Goal: Information Seeking & Learning: Learn about a topic

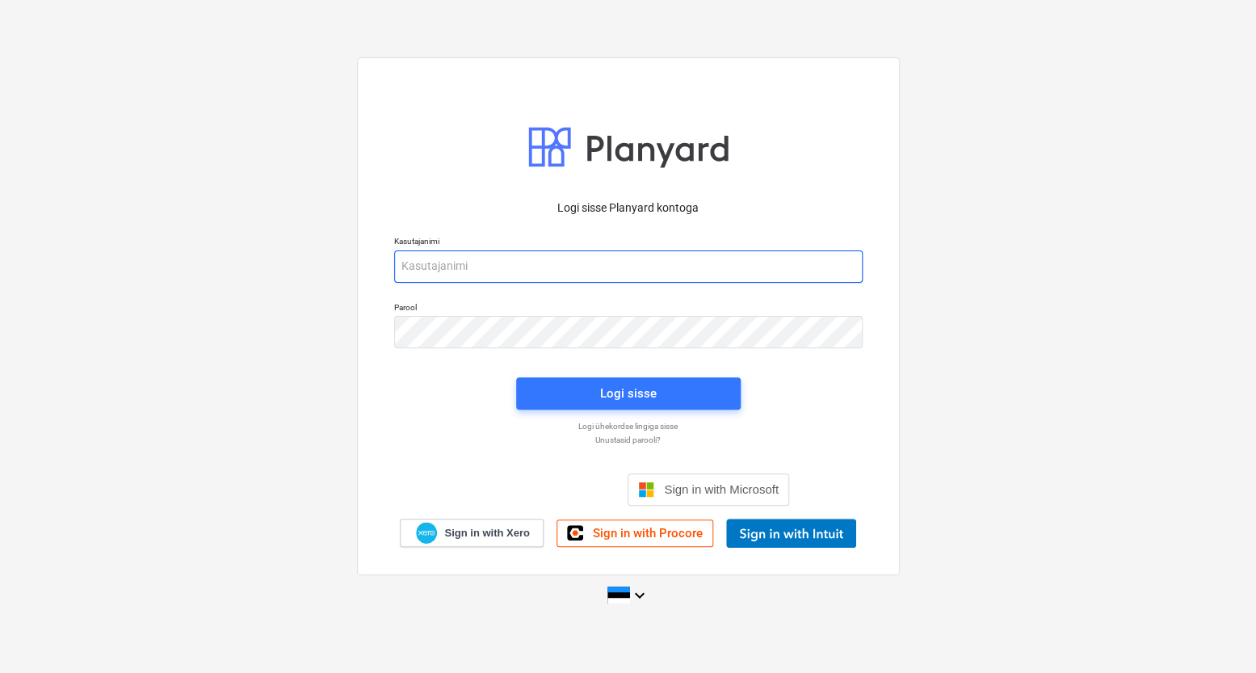
click at [506, 262] on input "email" at bounding box center [628, 266] width 468 height 32
type input "[EMAIL_ADDRESS][DOMAIN_NAME]"
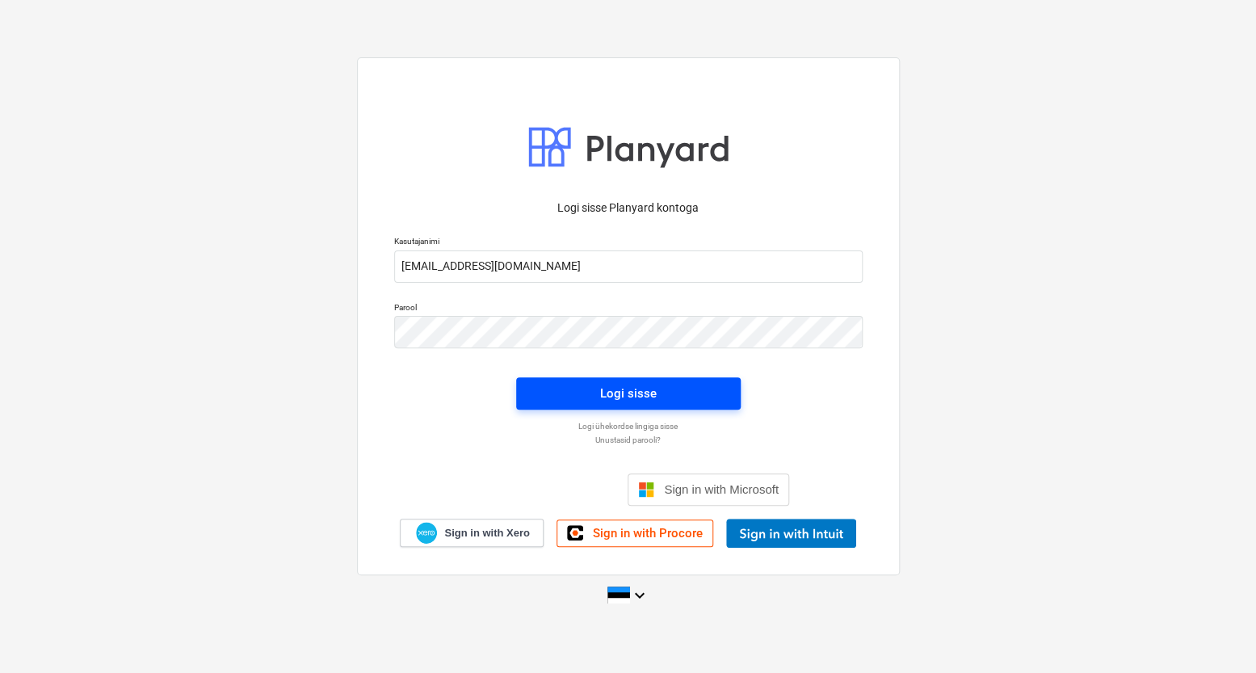
click at [593, 394] on span "Logi sisse" at bounding box center [629, 393] width 186 height 21
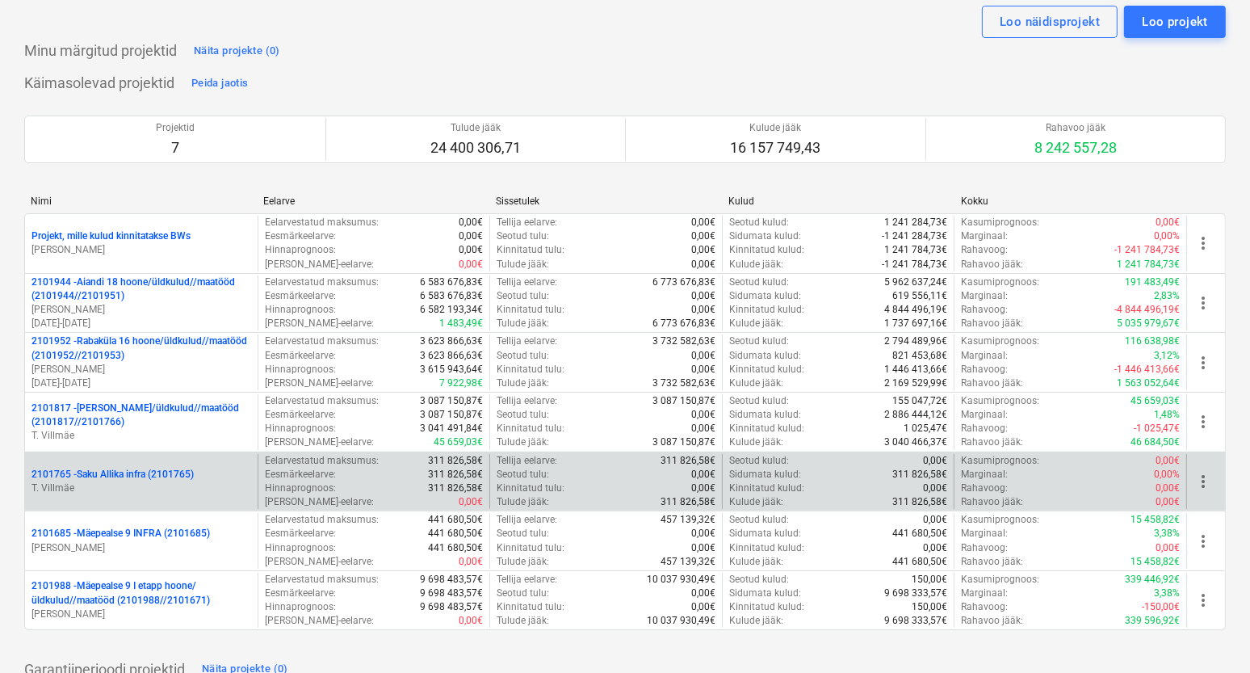
scroll to position [73, 0]
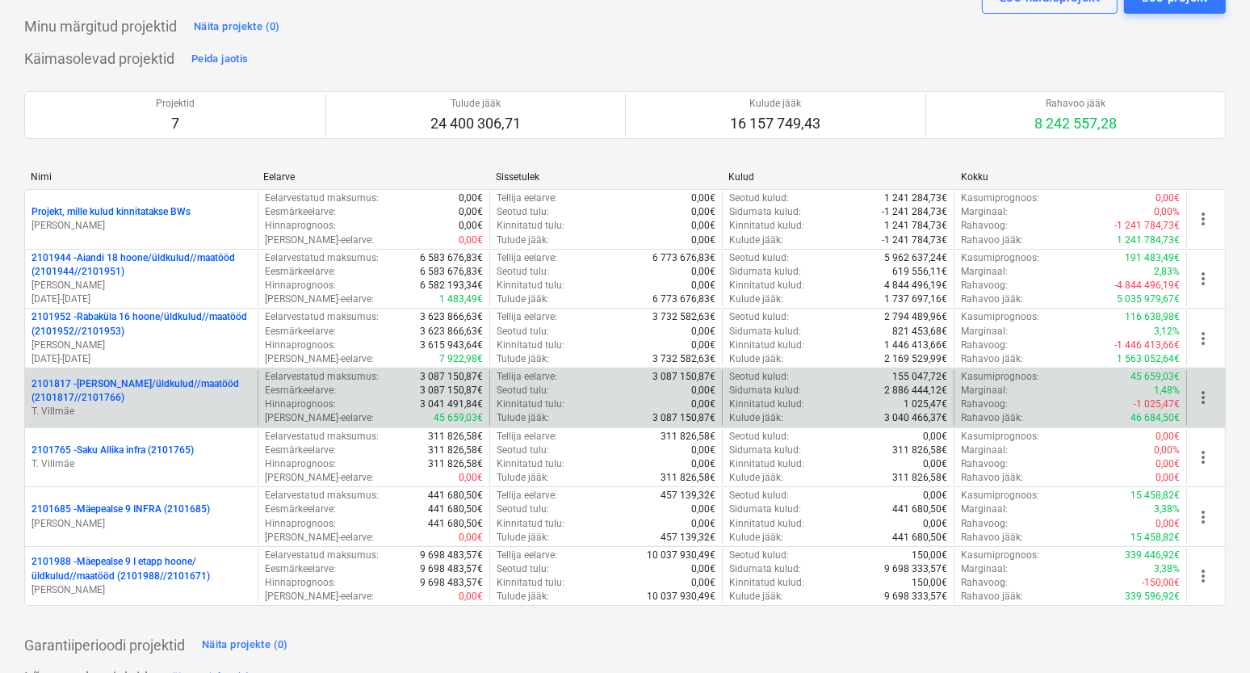
click at [153, 407] on p "T. Villmäe" at bounding box center [142, 412] width 220 height 14
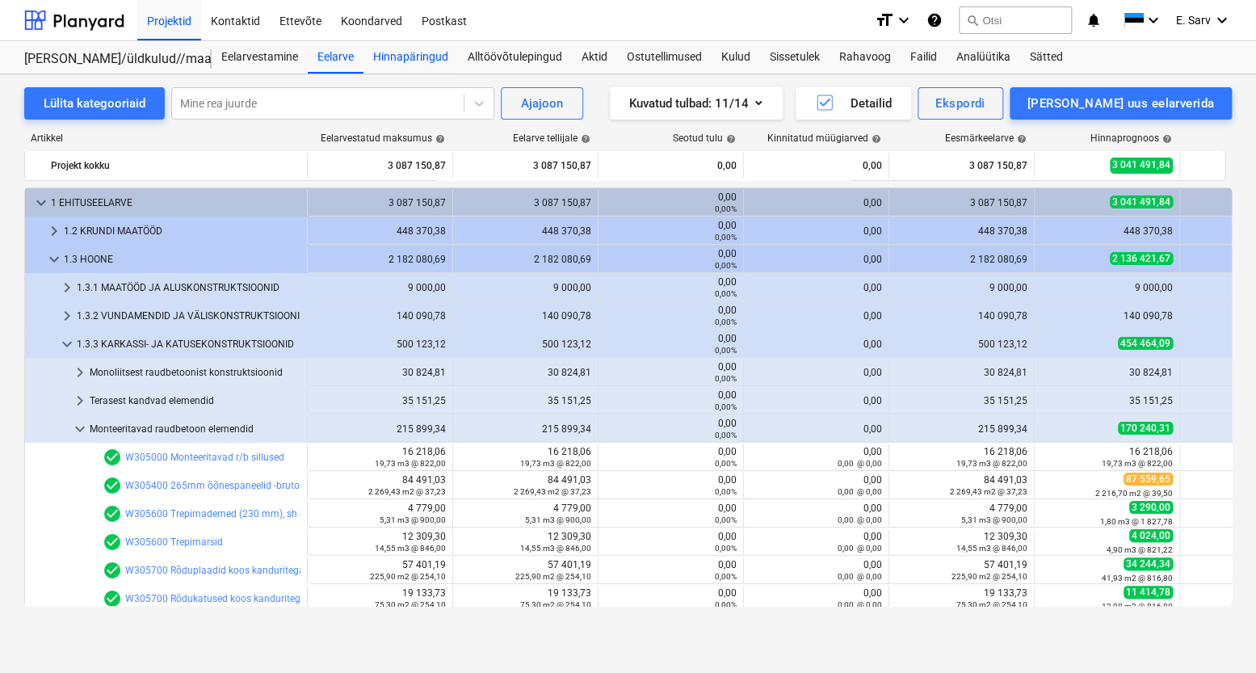
click at [415, 56] on div "Hinnapäringud" at bounding box center [410, 57] width 95 height 32
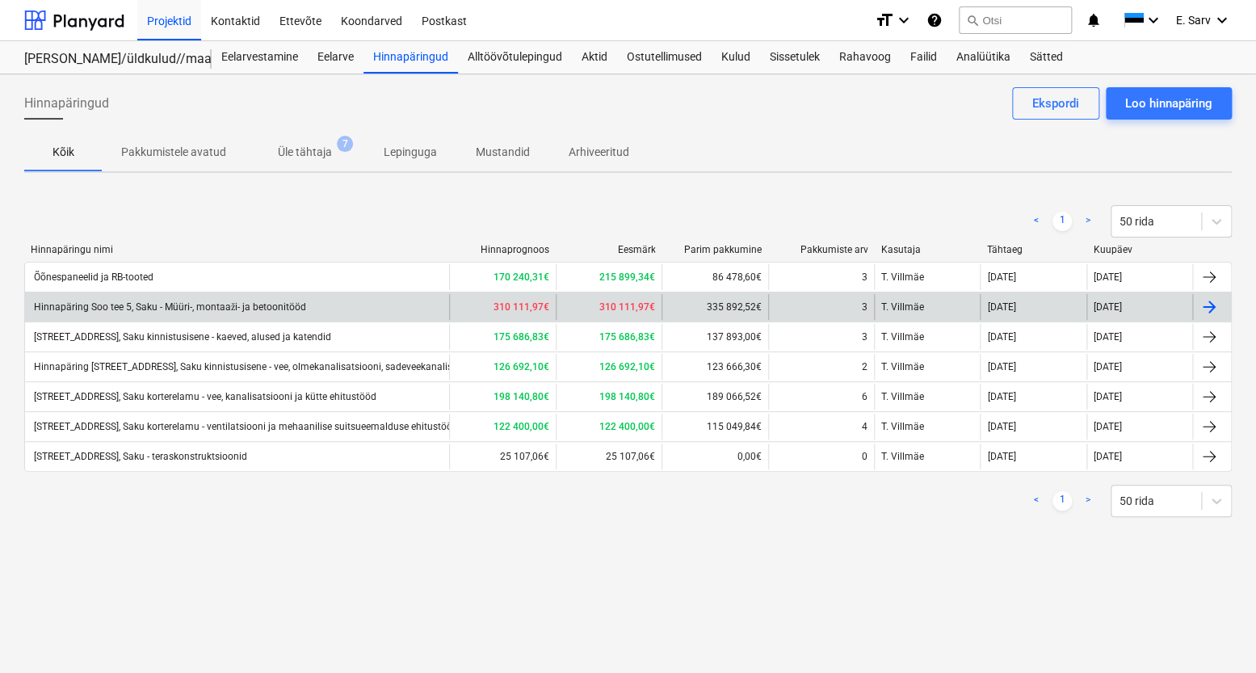
click at [250, 309] on div "Hinnapäring Soo tee 5, Saku - Müüri-, montaaži- ja betoonitööd" at bounding box center [169, 307] width 275 height 12
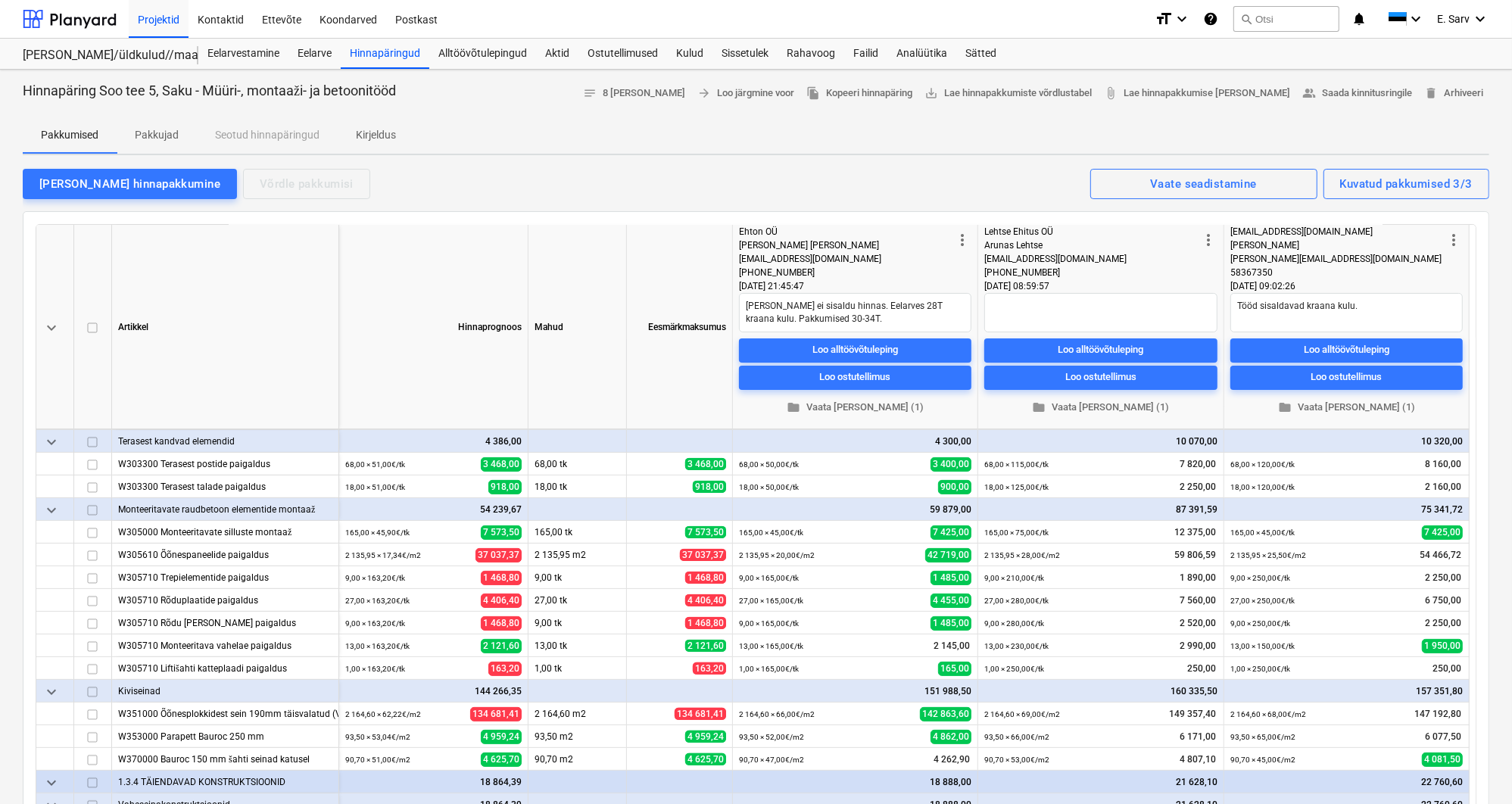
scroll to position [272, 0]
click at [79, 16] on div at bounding box center [69, 19] width 94 height 37
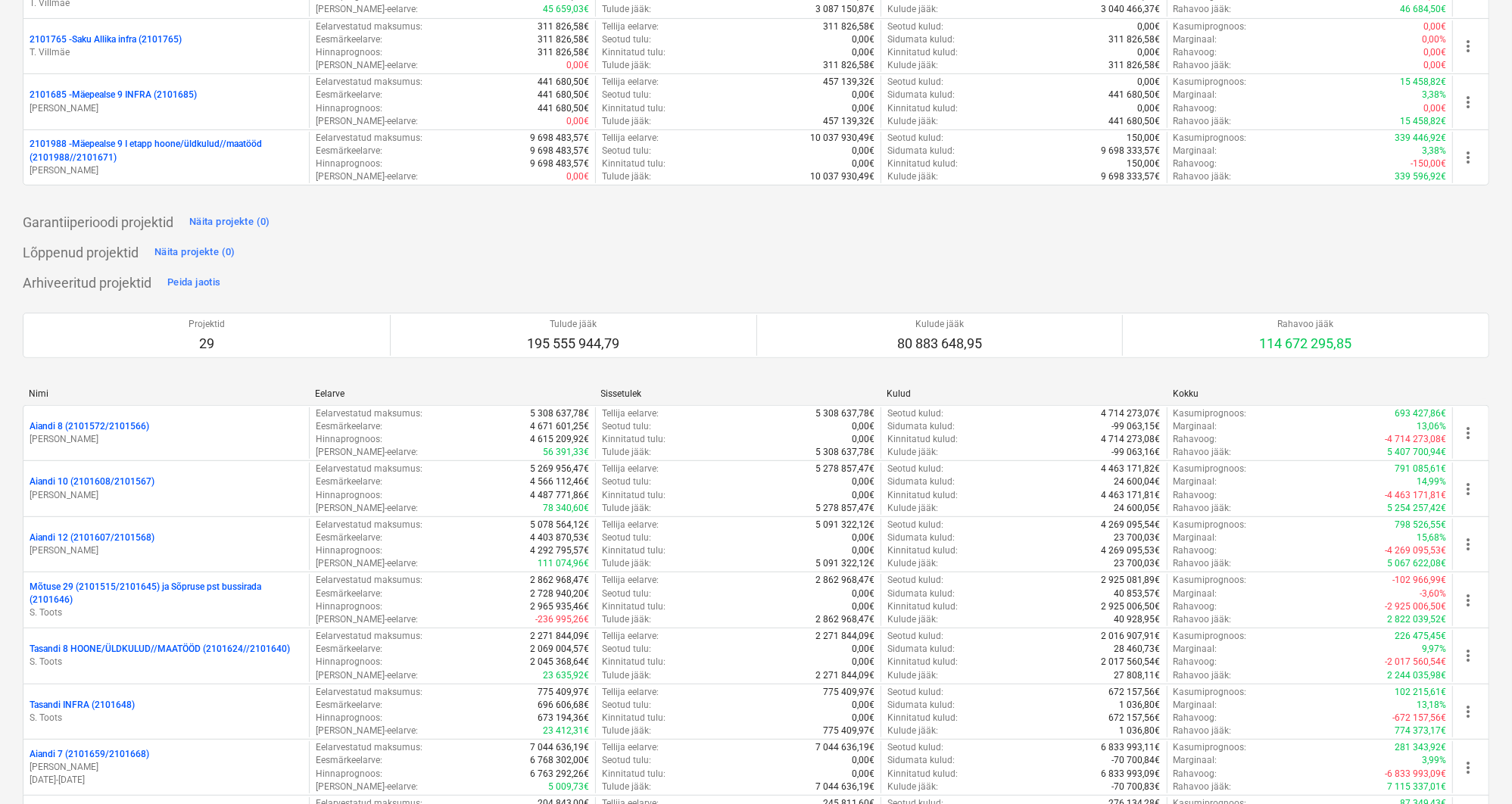
scroll to position [550, 0]
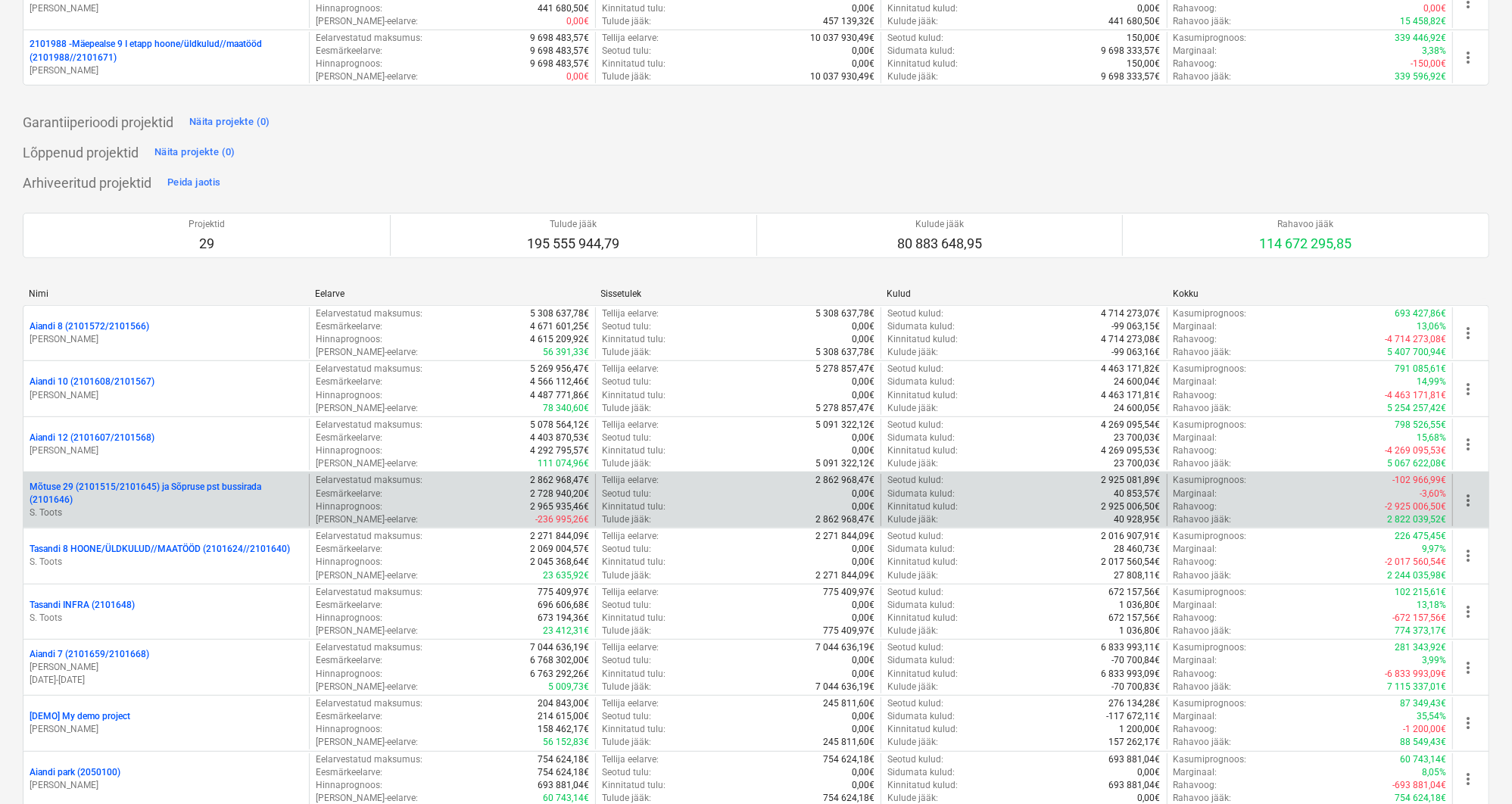
click at [132, 483] on p "Mõtuse 29 (2101515/2101645) ja Sõpruse pst bussirada (2101646)" at bounding box center [167, 493] width 274 height 25
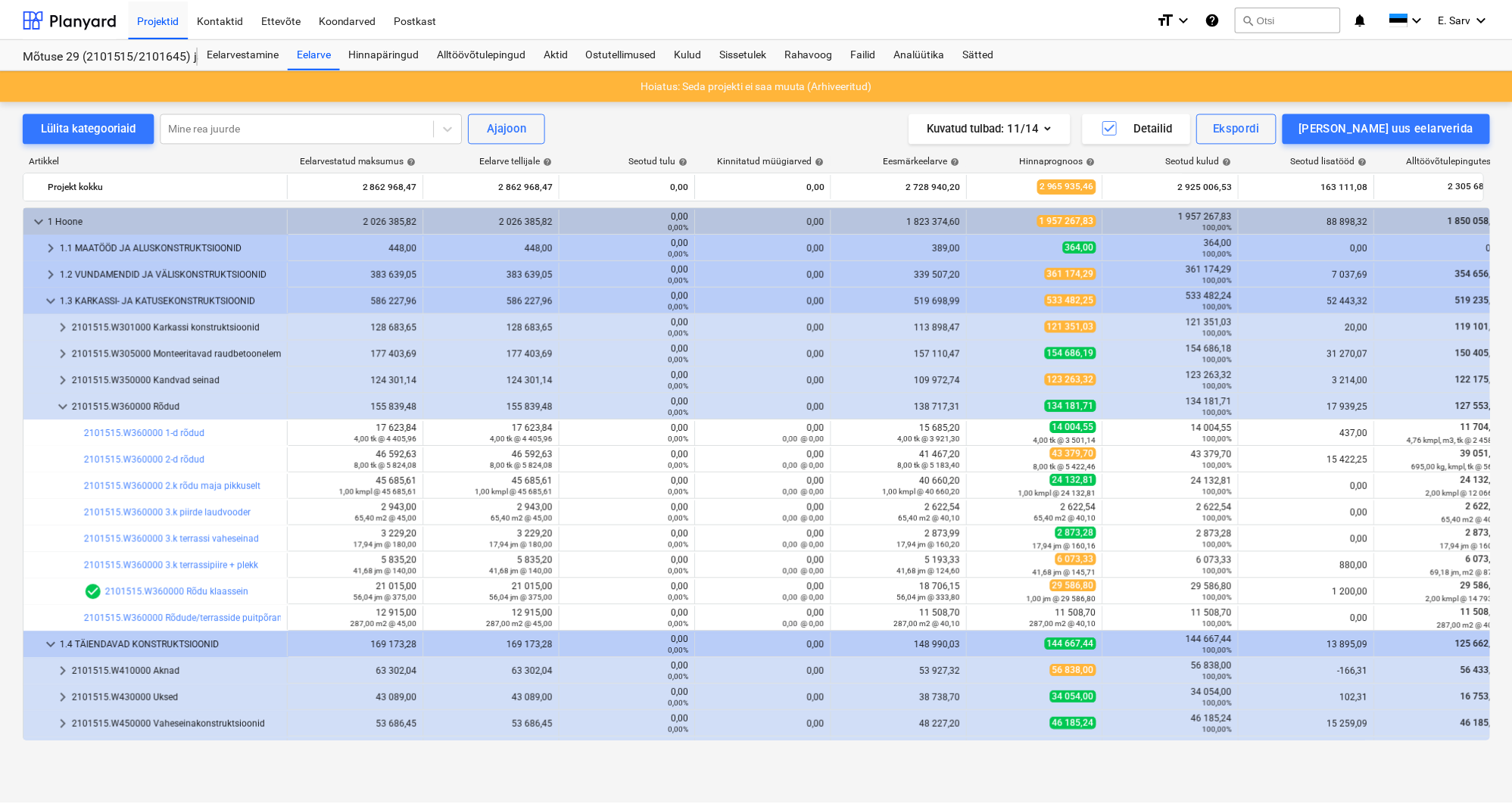
scroll to position [137, 0]
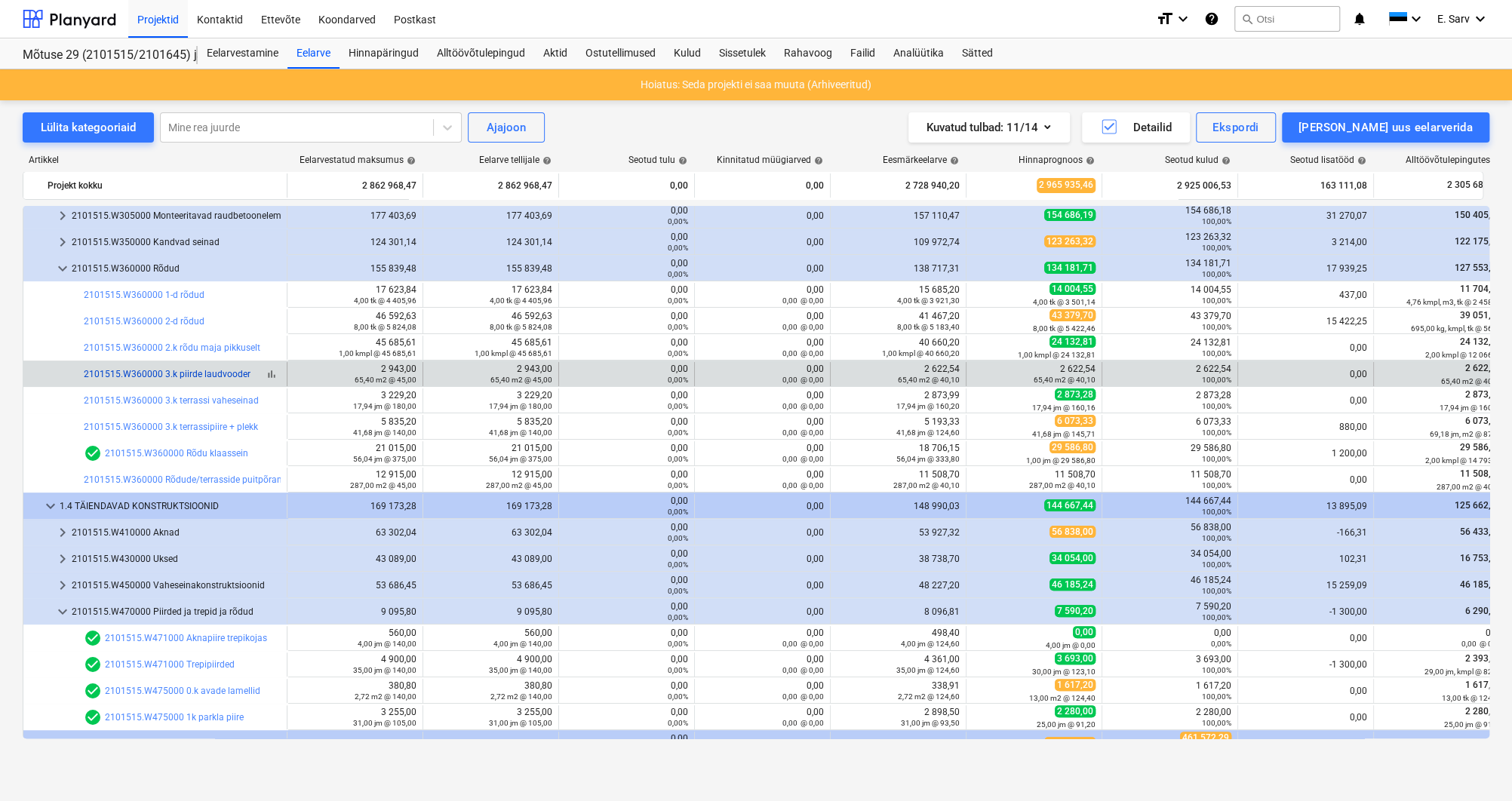
click at [125, 372] on link "2101515.W360000 3.k piirde laudvooder" at bounding box center [167, 373] width 167 height 10
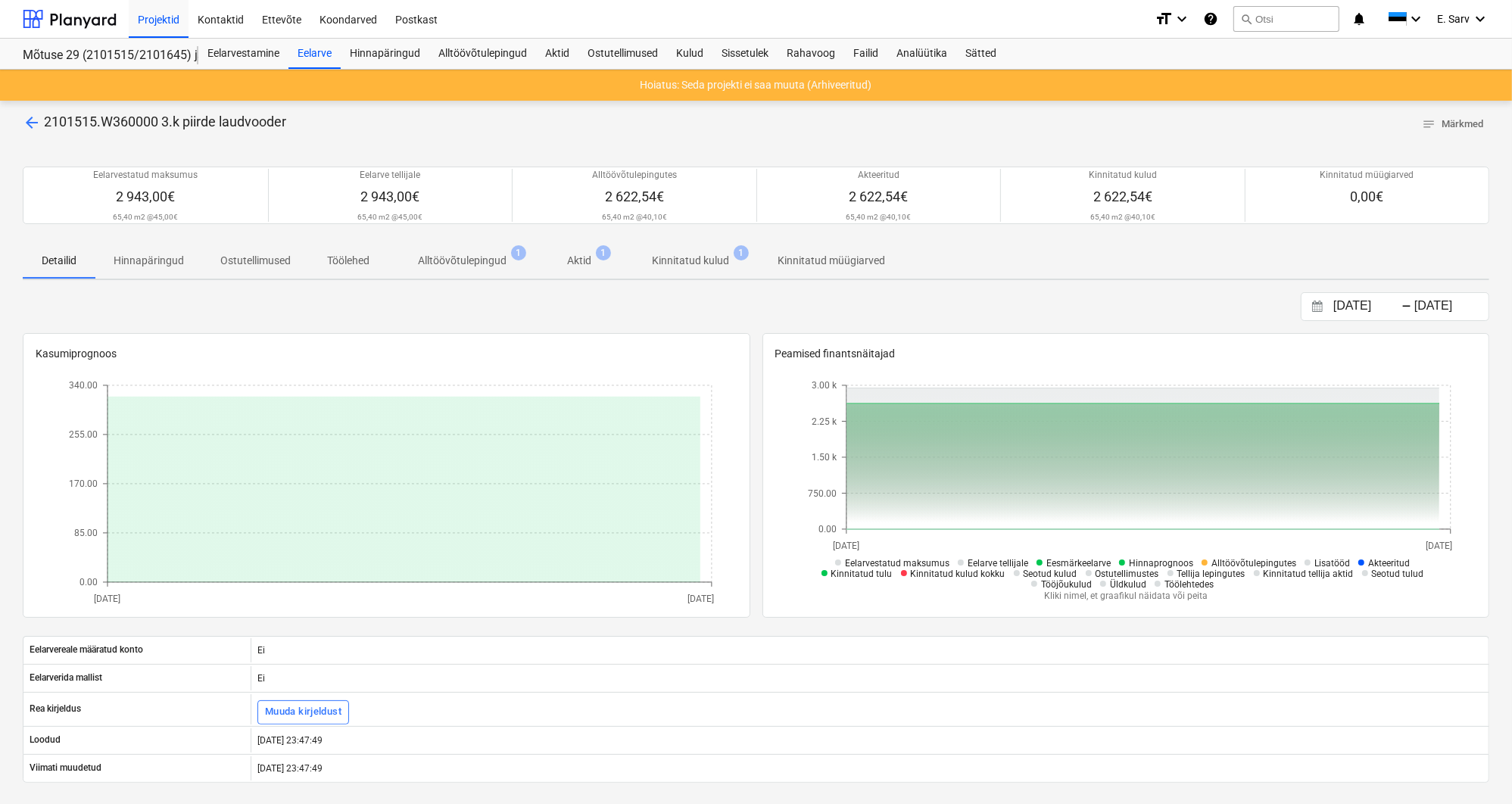
click at [672, 259] on p "Kinnitatud kulud" at bounding box center [690, 261] width 77 height 16
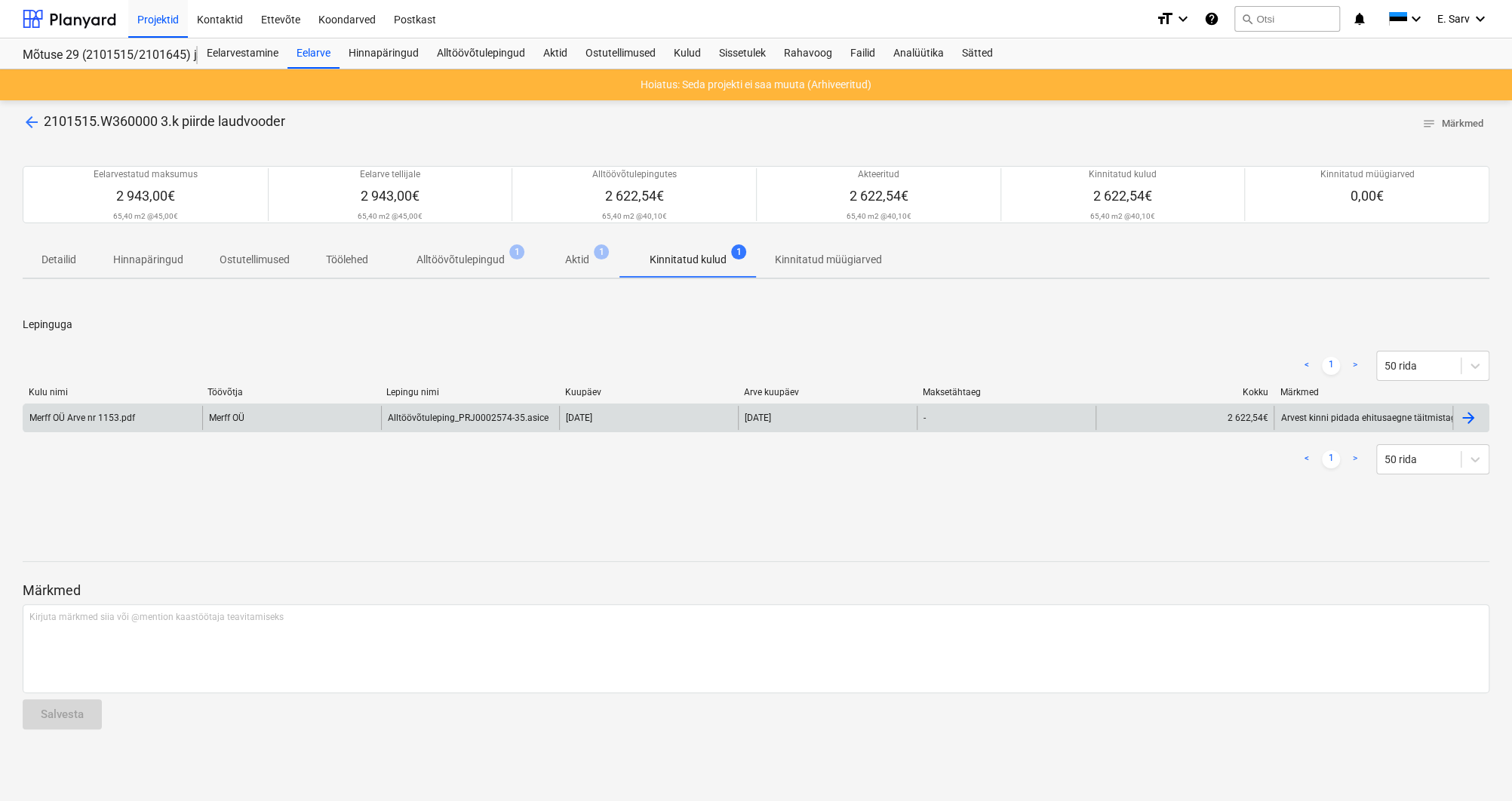
click at [276, 421] on div "Merff OÜ" at bounding box center [290, 418] width 178 height 24
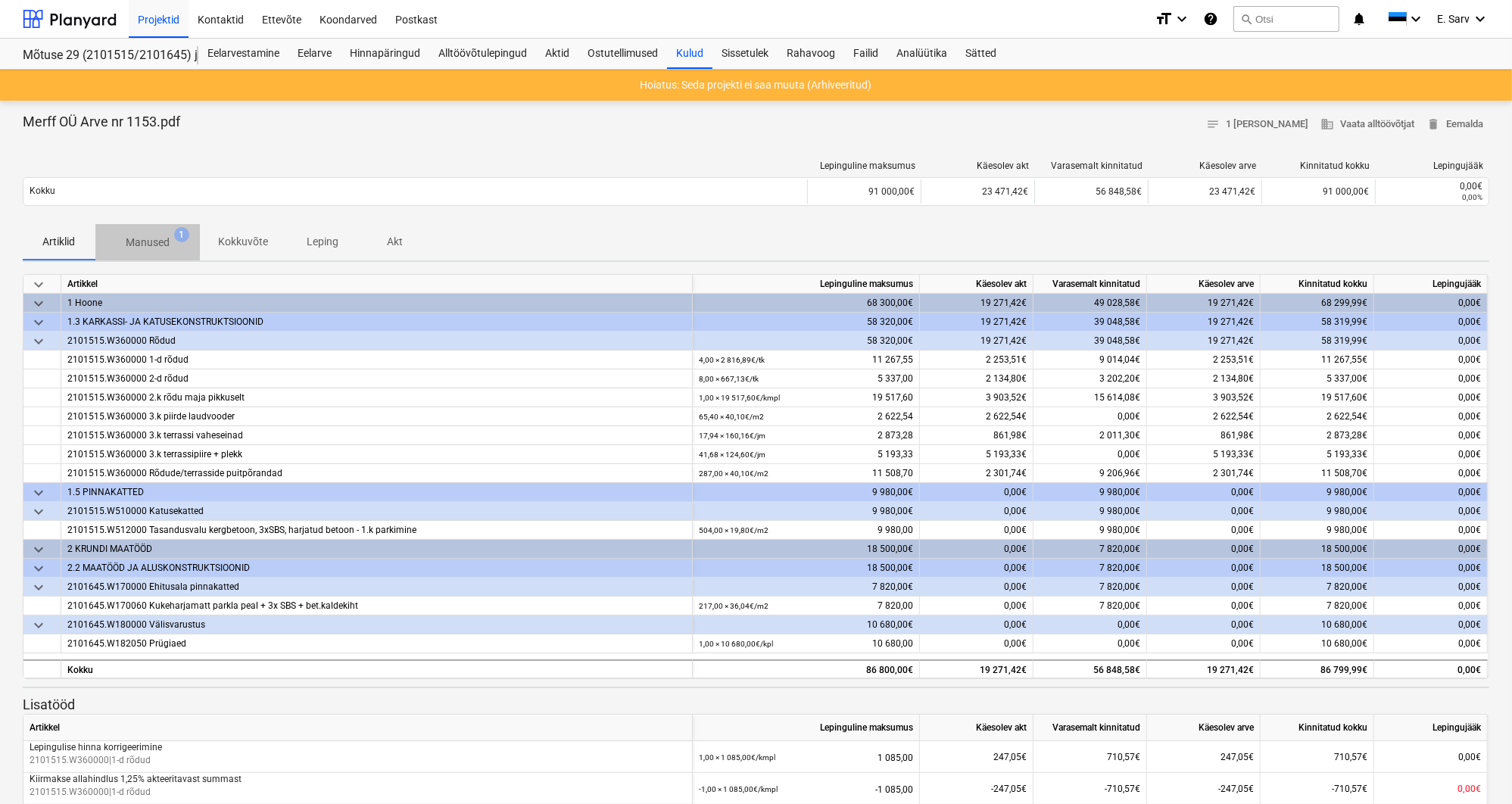
click at [151, 243] on p "Manused" at bounding box center [147, 242] width 44 height 16
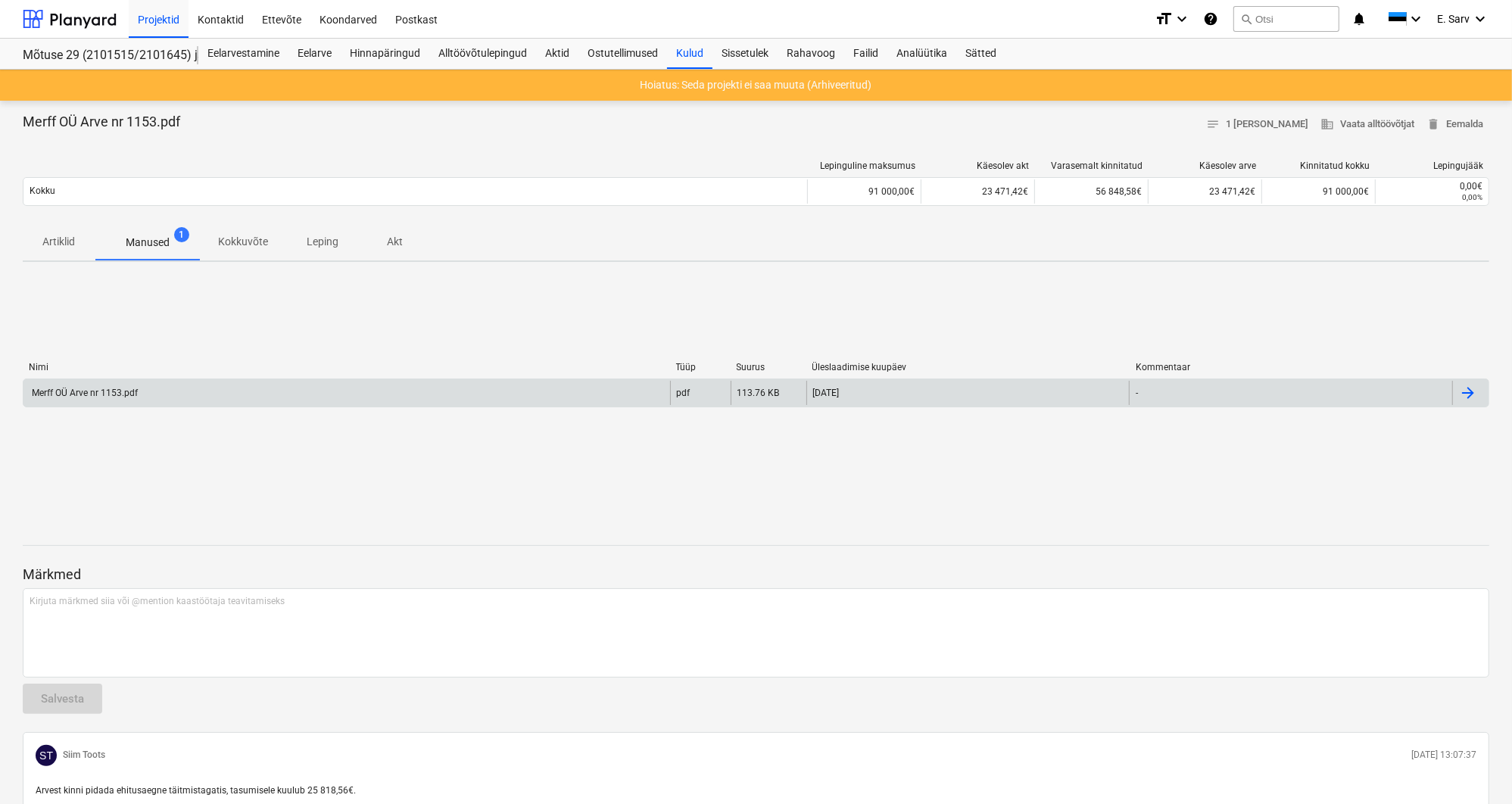
click at [120, 388] on div "Merff OÜ Arve nr 1153.pdf" at bounding box center [84, 393] width 109 height 10
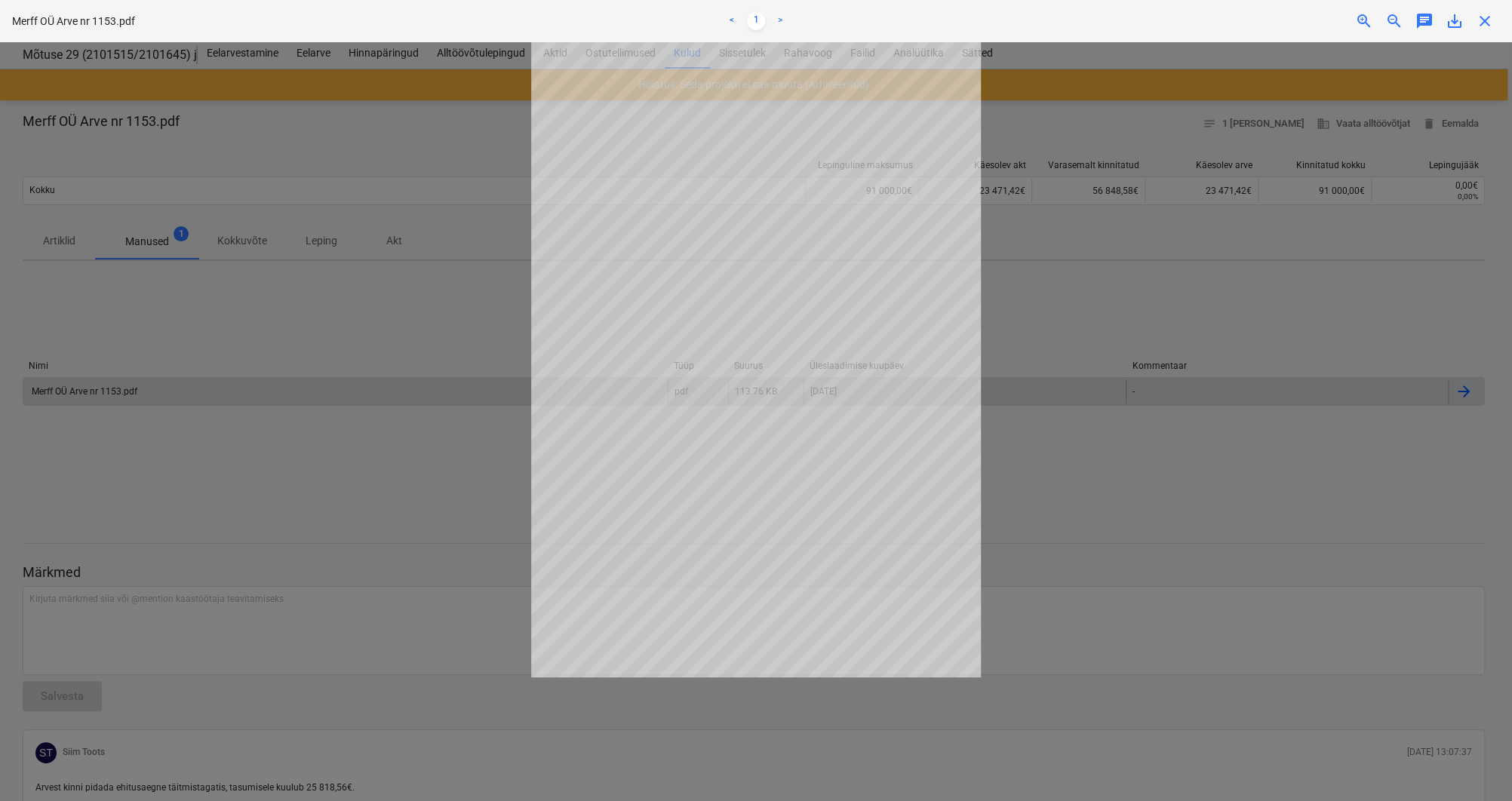
click at [454, 354] on div at bounding box center [756, 421] width 1512 height 759
click at [1172, 23] on span "close" at bounding box center [1484, 21] width 18 height 18
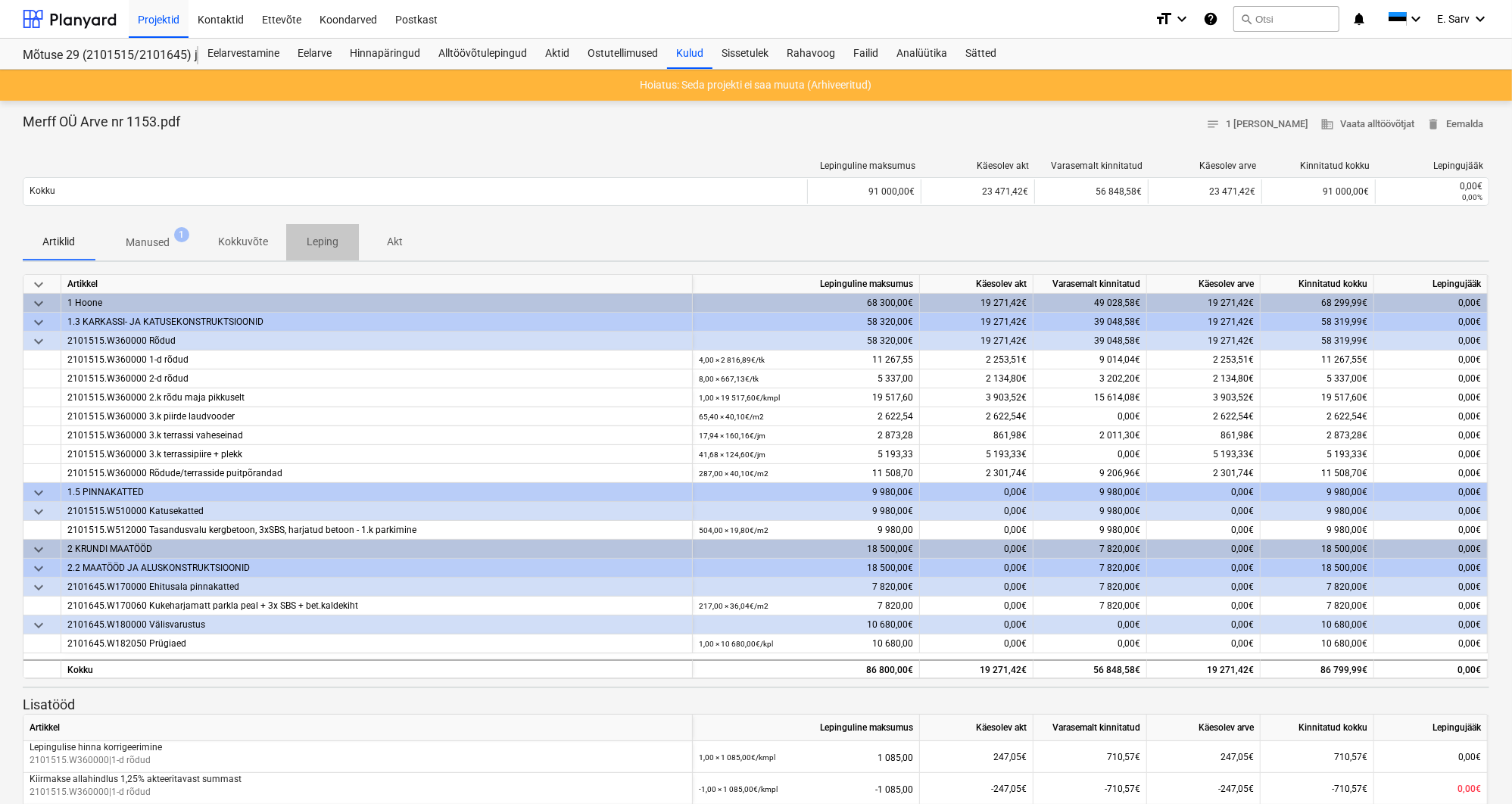
click at [324, 249] on p "Leping" at bounding box center [322, 242] width 37 height 16
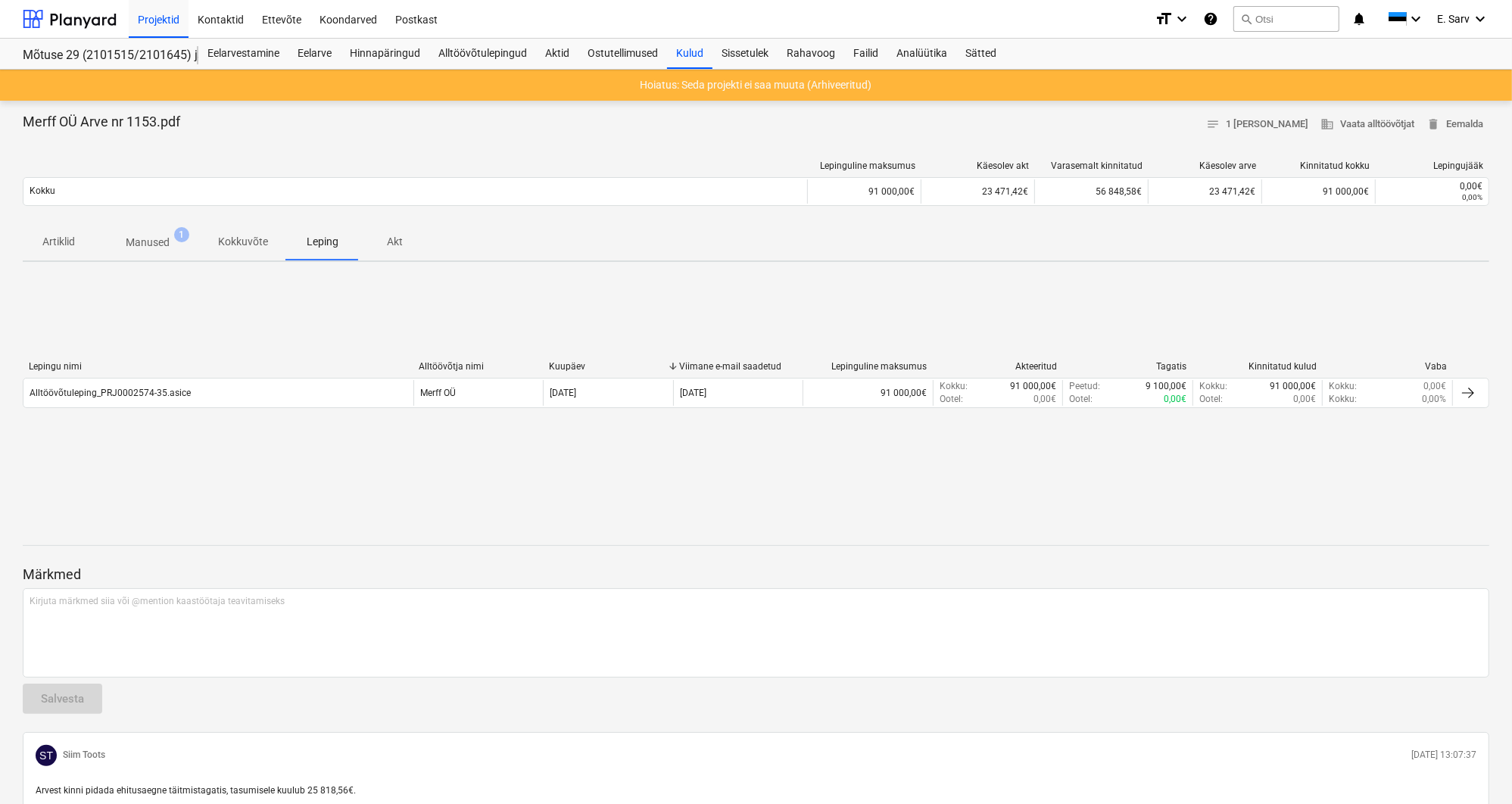
click at [399, 242] on p "Akt" at bounding box center [395, 242] width 37 height 16
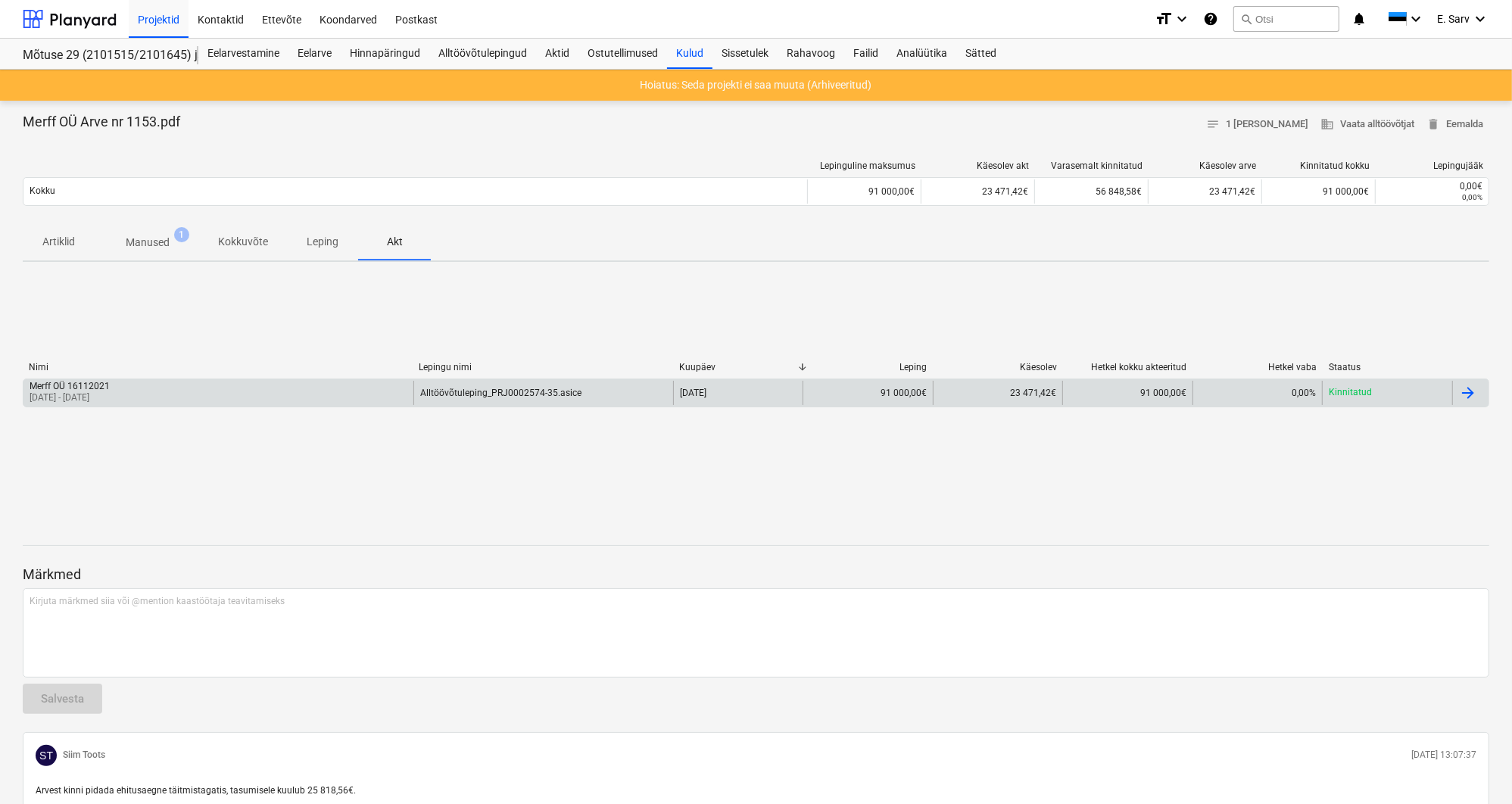
click at [82, 386] on div "Merff OÜ 16112021" at bounding box center [70, 385] width 81 height 10
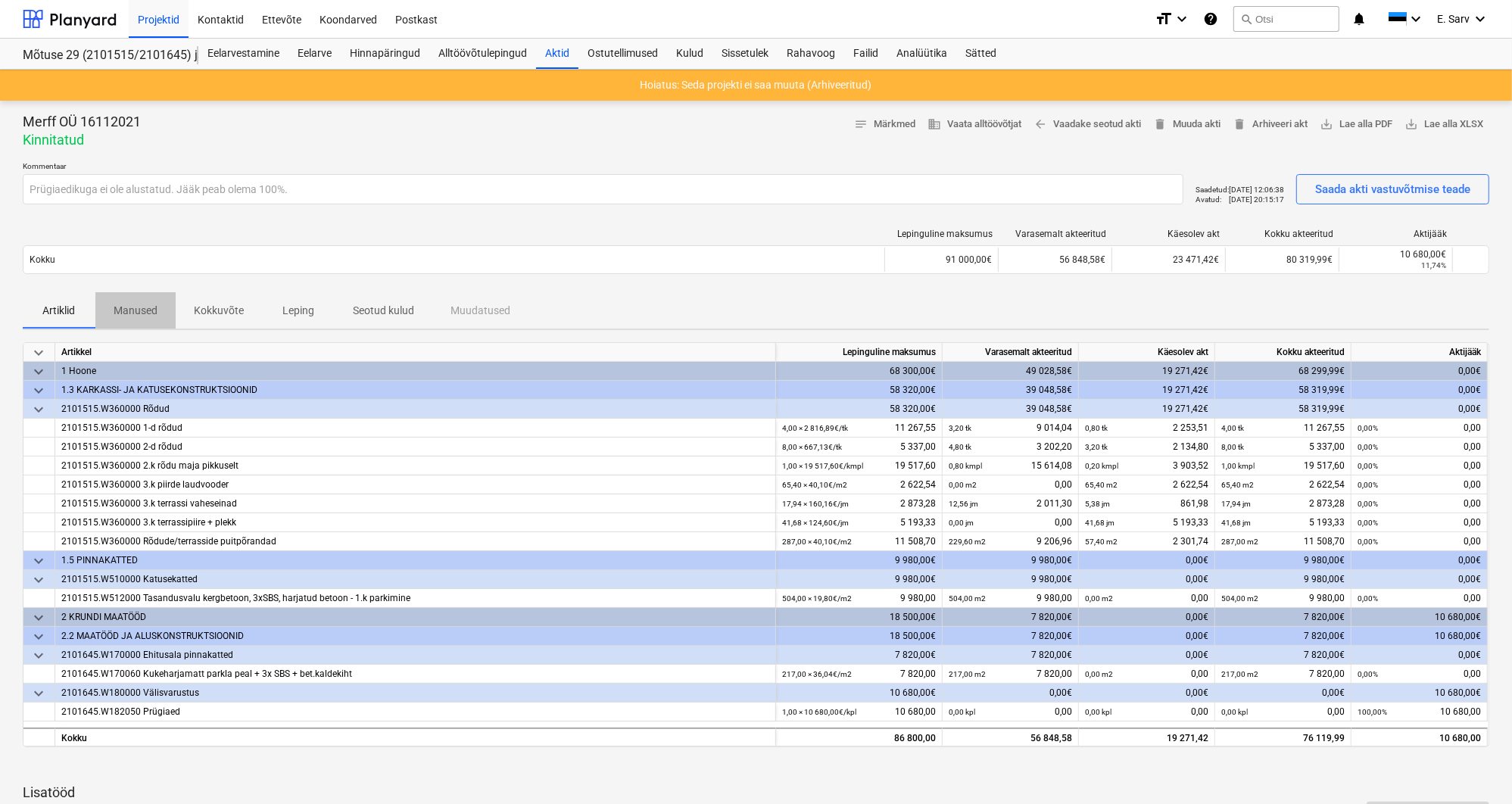
click at [152, 314] on p "Manused" at bounding box center [135, 310] width 44 height 16
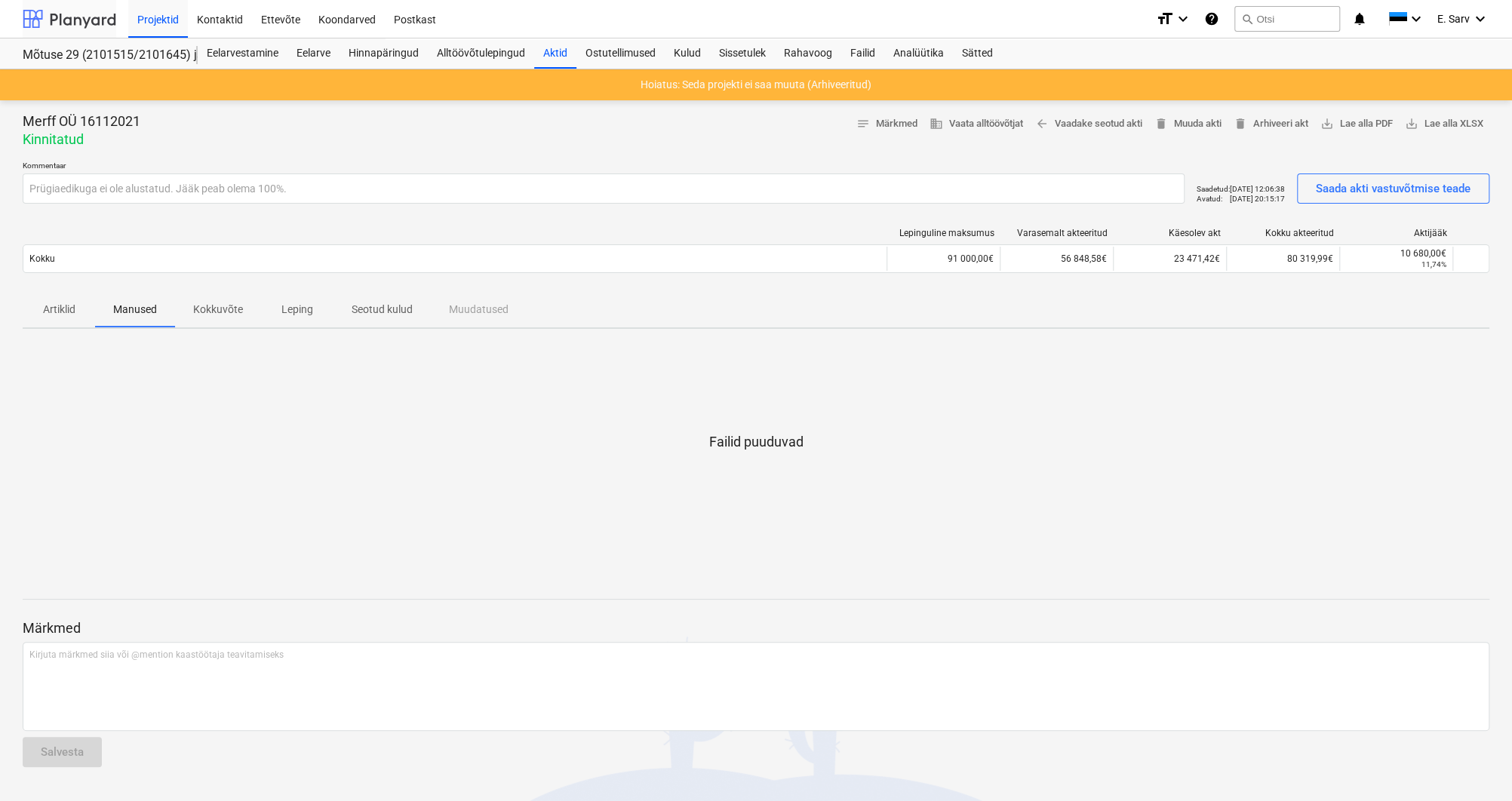
click at [61, 20] on div at bounding box center [69, 19] width 93 height 37
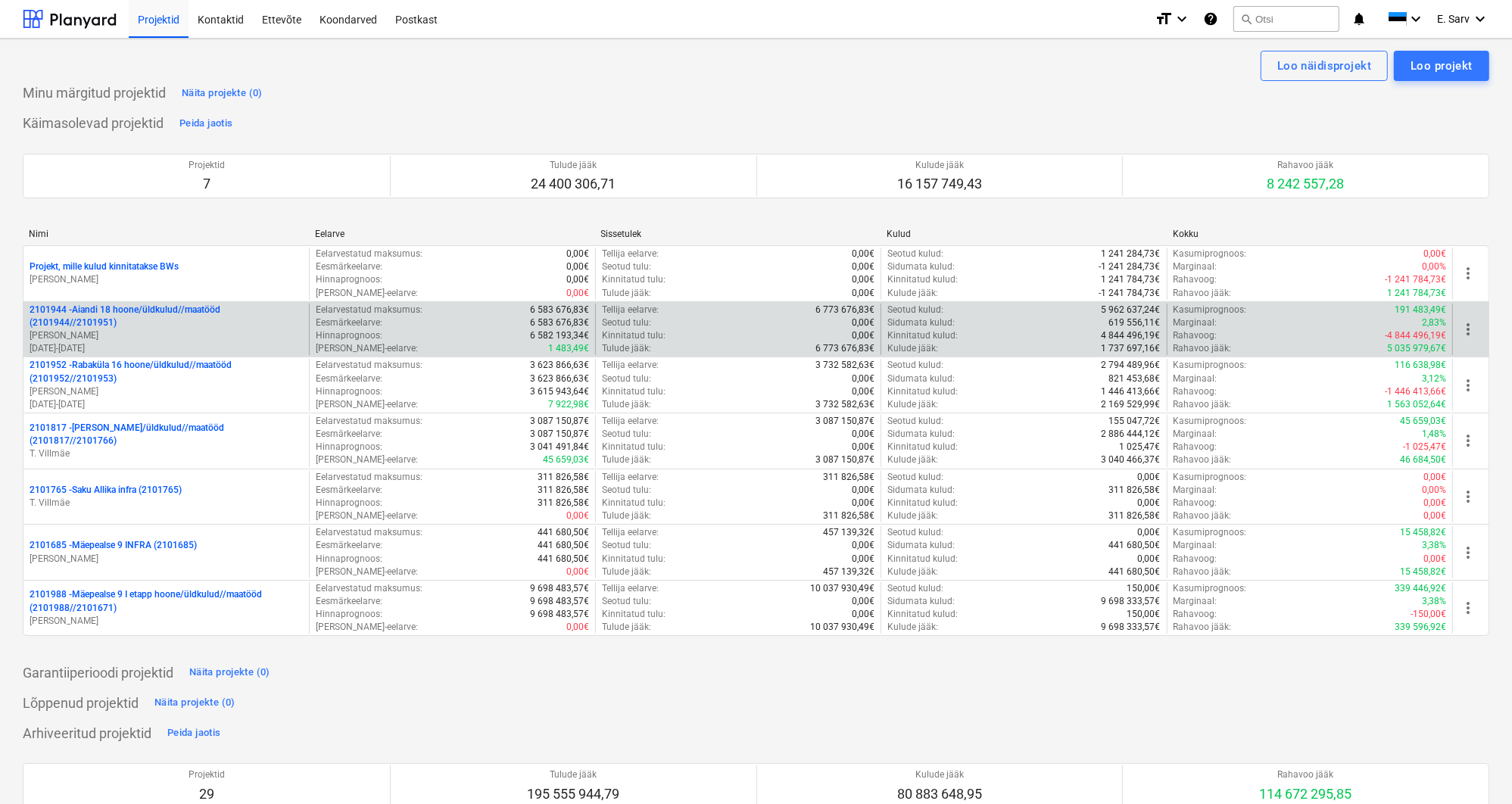
click at [109, 325] on p "2101944 - Aiandi 18 hoone/üldkulud//maatööd (2101944//2101951)" at bounding box center [167, 316] width 274 height 25
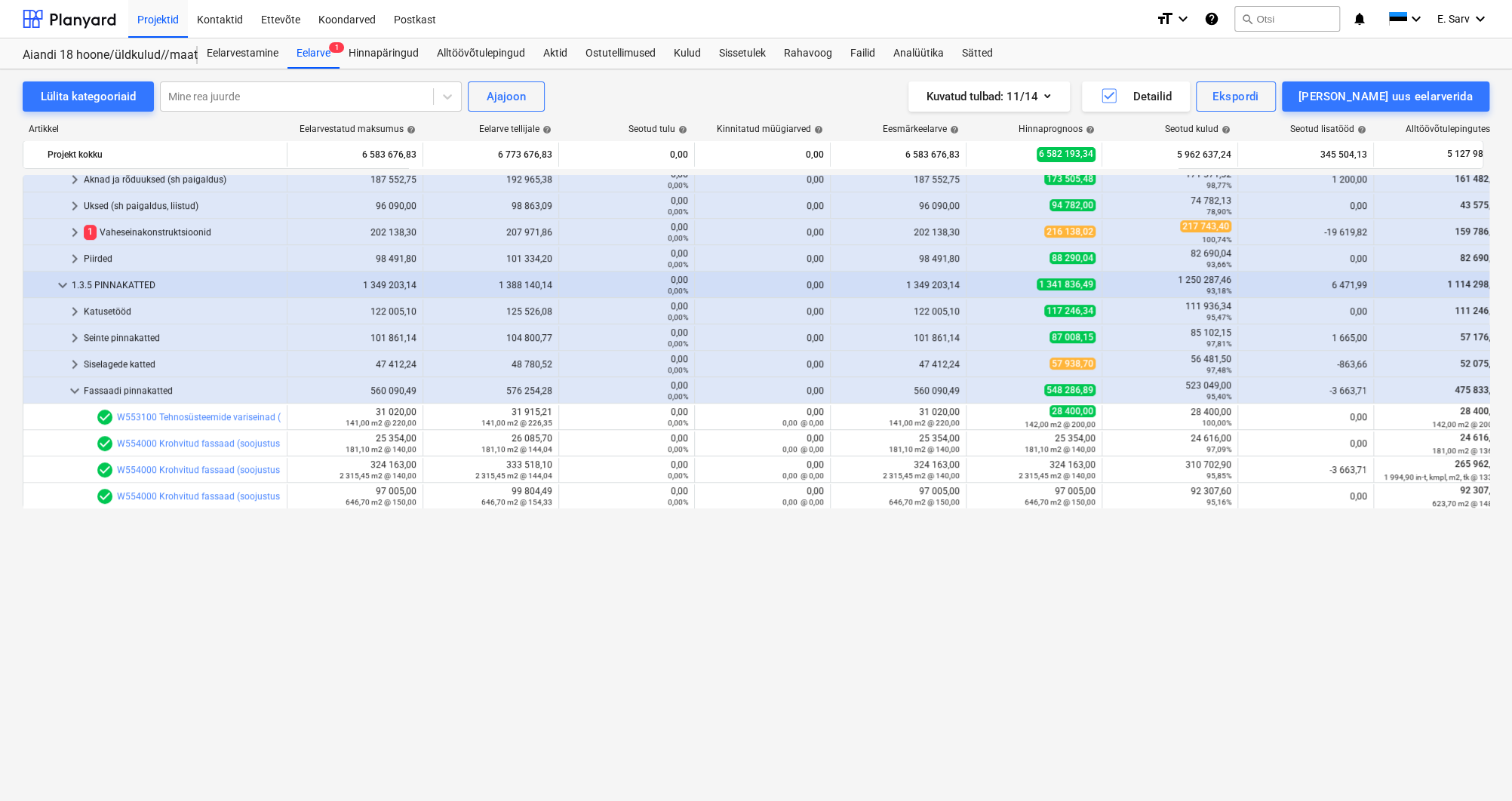
scroll to position [343, 0]
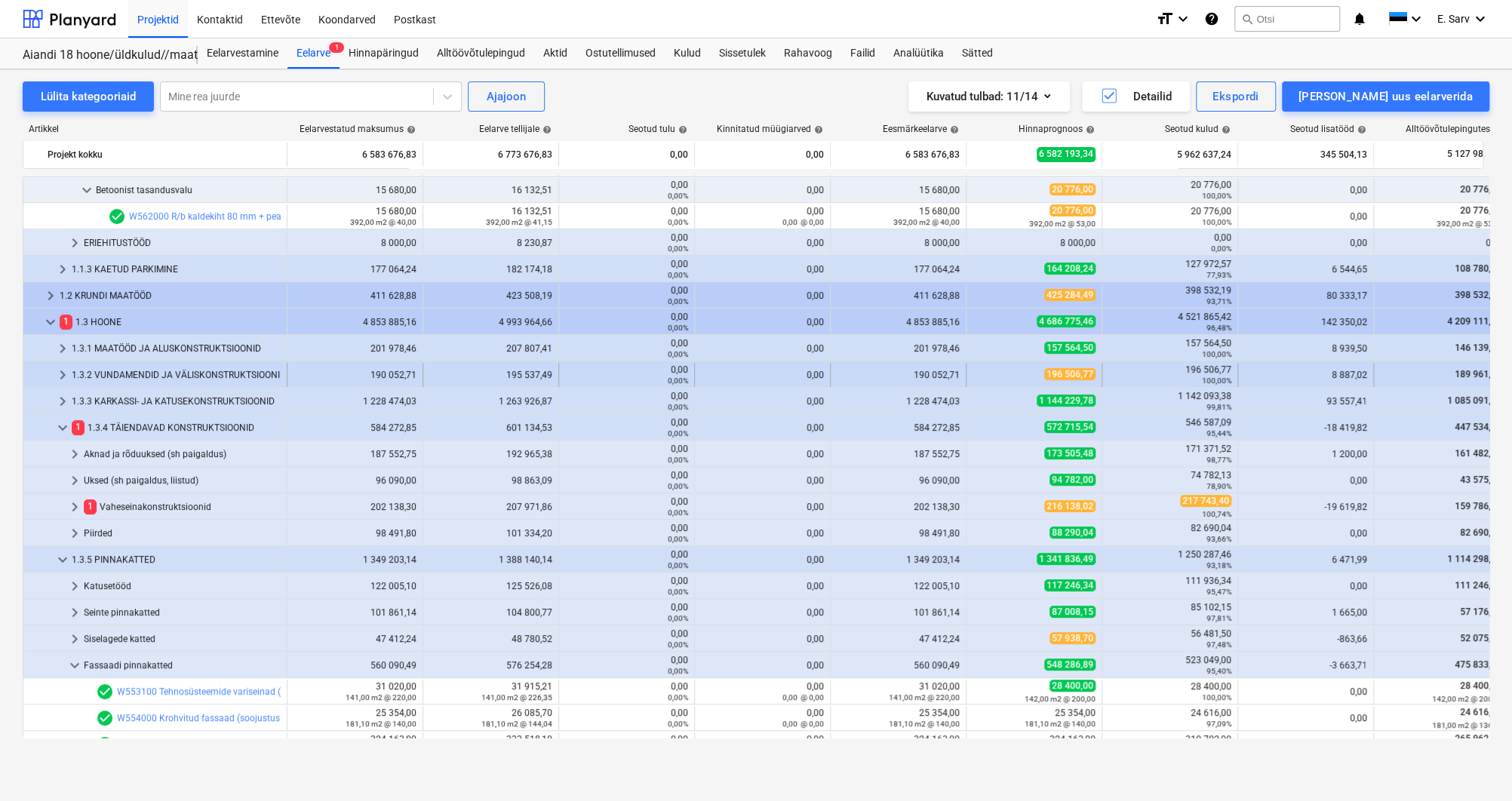
click at [148, 376] on div "1.3.2 VUNDAMENDID JA VÄLISKONSTRUKTSIOONID" at bounding box center [177, 375] width 209 height 24
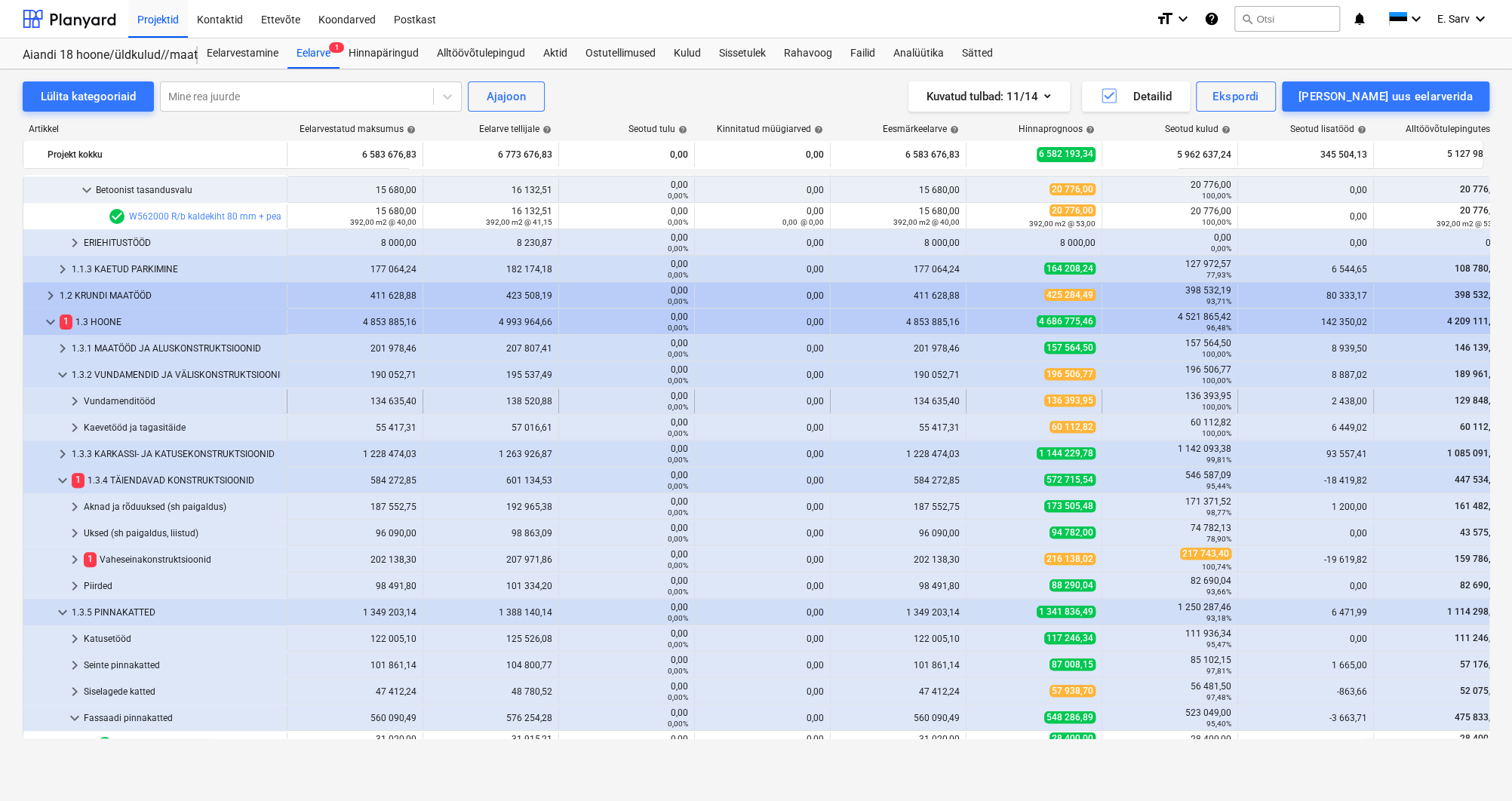
click at [128, 402] on div "Vundamenditööd" at bounding box center [182, 401] width 197 height 24
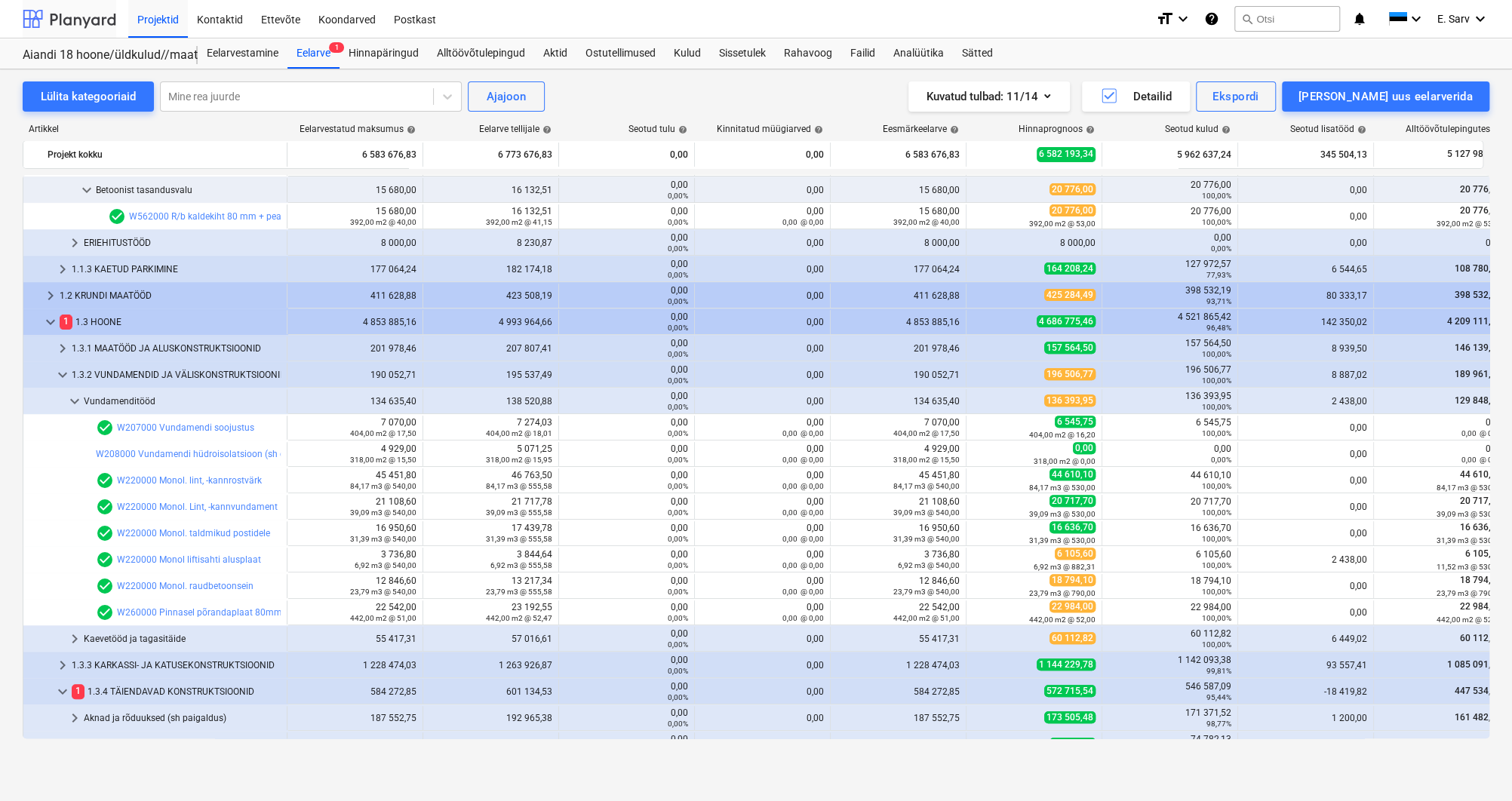
click at [85, 15] on div at bounding box center [69, 19] width 93 height 37
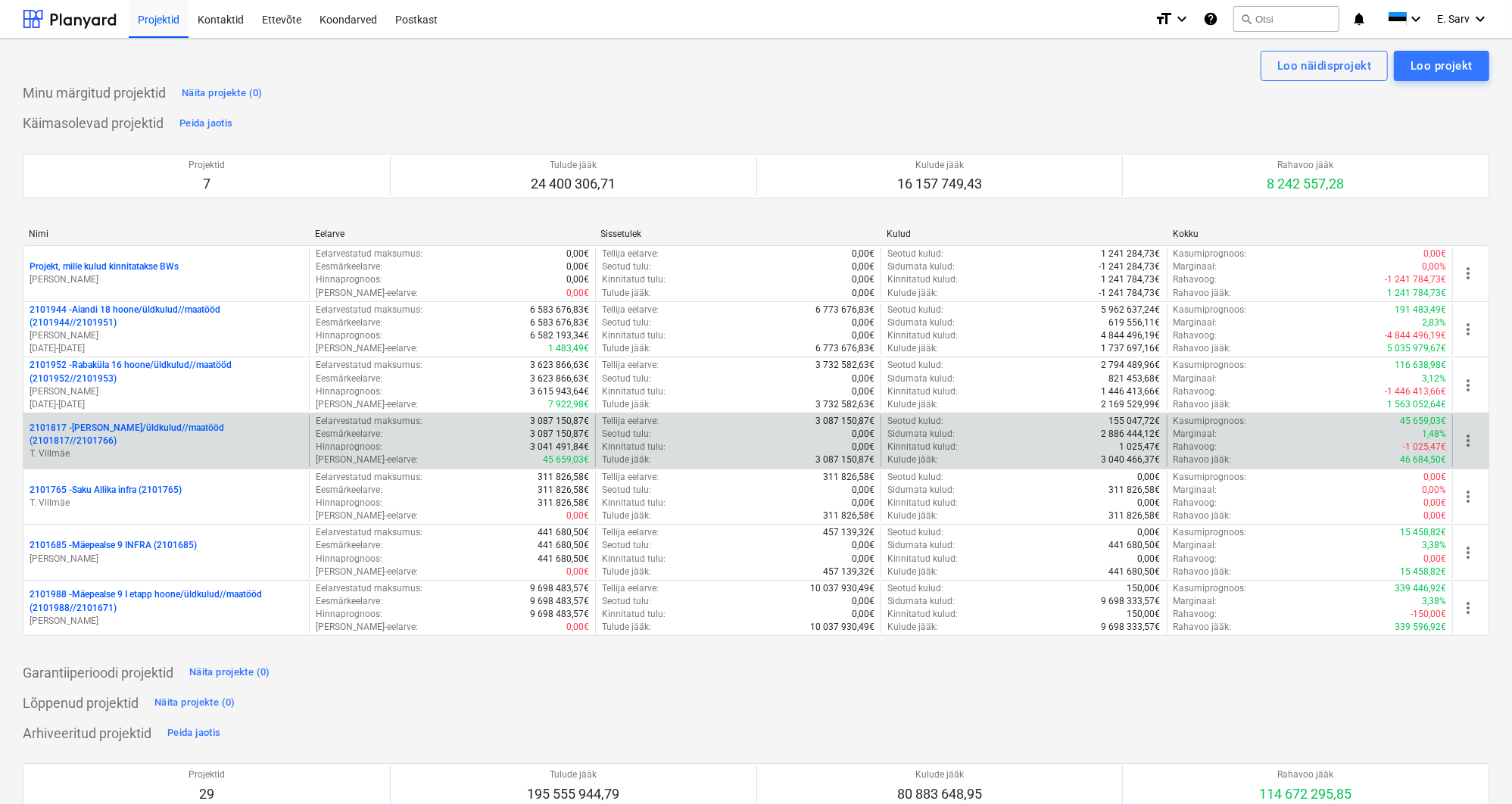
click at [112, 433] on p "2101817 - [PERSON_NAME]/üldkulud//maatööd (2101817//2101766)" at bounding box center [167, 434] width 274 height 25
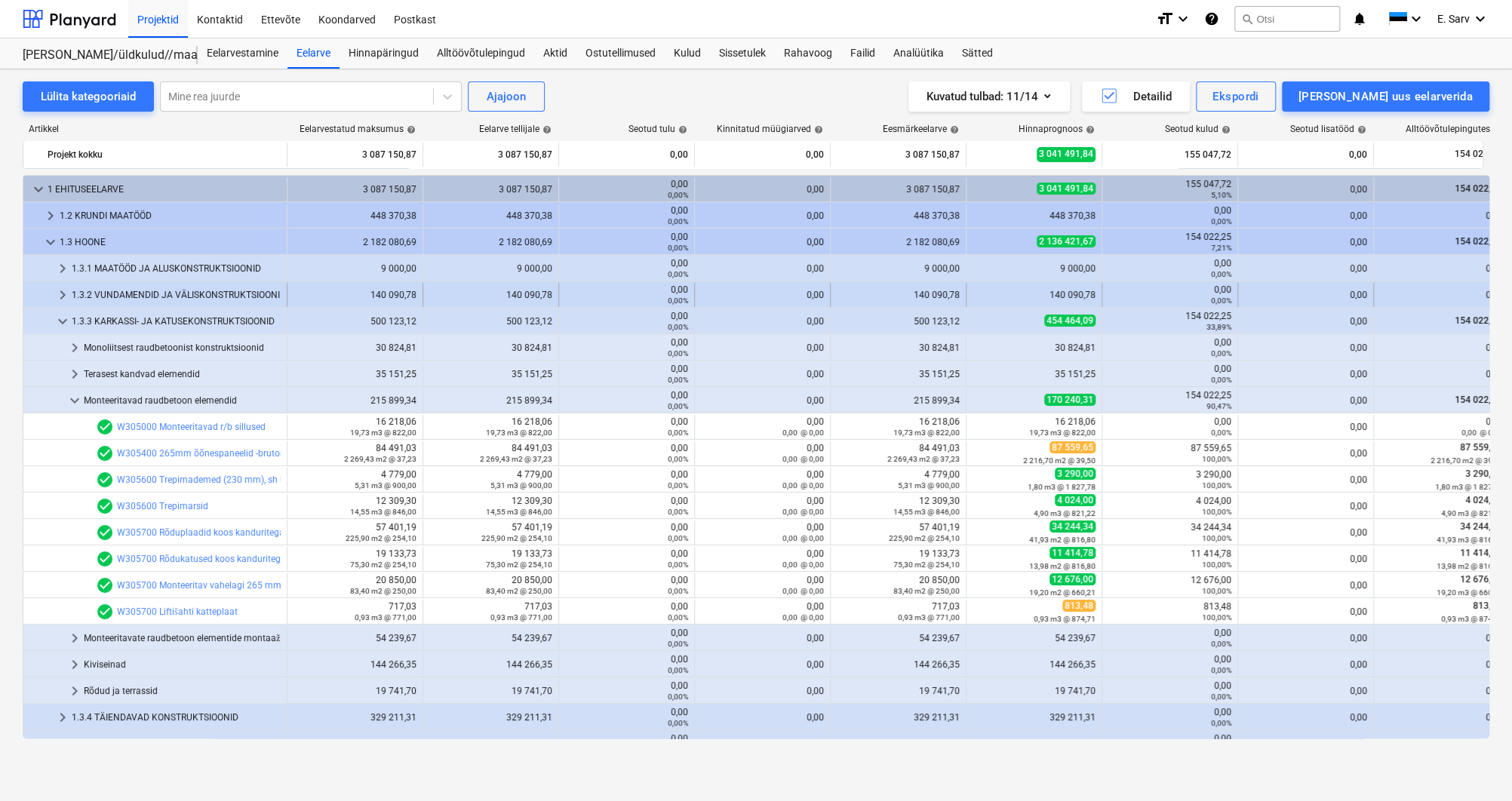
click at [184, 289] on div "1.3.2 VUNDAMENDID JA VÄLISKONSTRUKTSIOONID" at bounding box center [177, 295] width 209 height 24
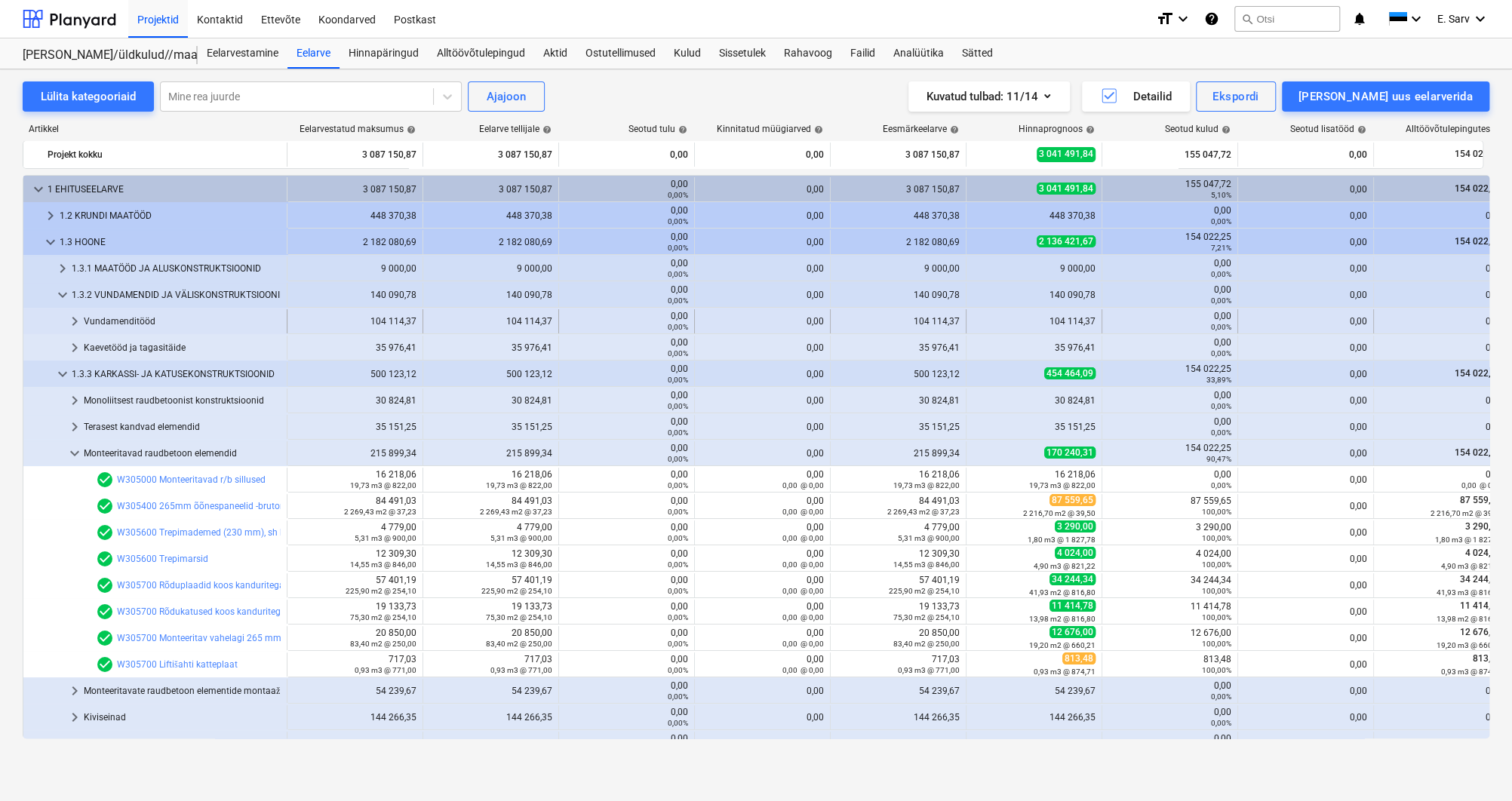
click at [128, 318] on div "Vundamenditööd" at bounding box center [182, 321] width 197 height 24
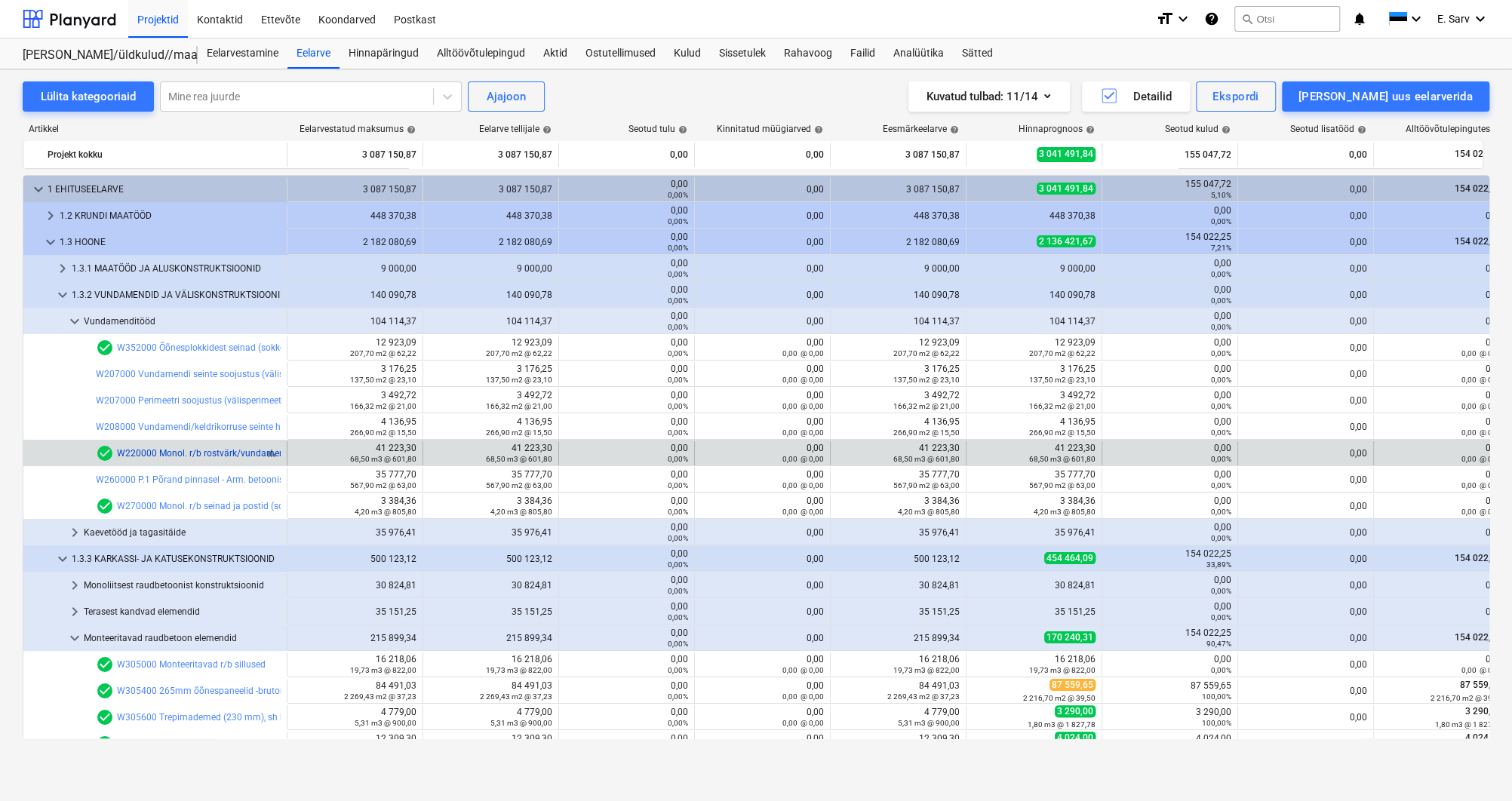
click at [234, 453] on link "W220000 Monol. r/b rostvärk/vundamenditaldmikud (sh rõdu postide all)" at bounding box center [266, 453] width 300 height 10
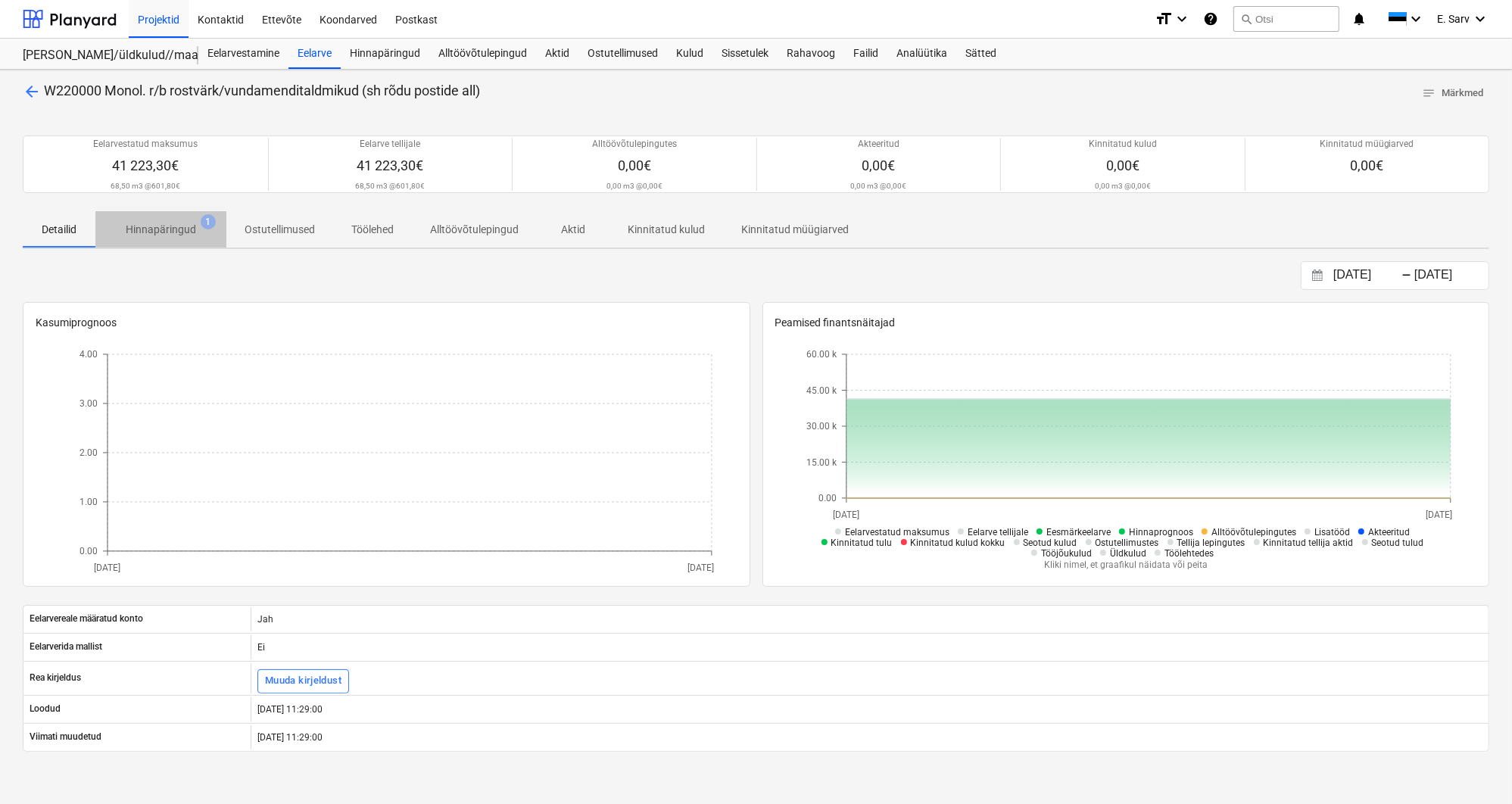
click at [172, 230] on p "Hinnapäringud" at bounding box center [160, 230] width 70 height 16
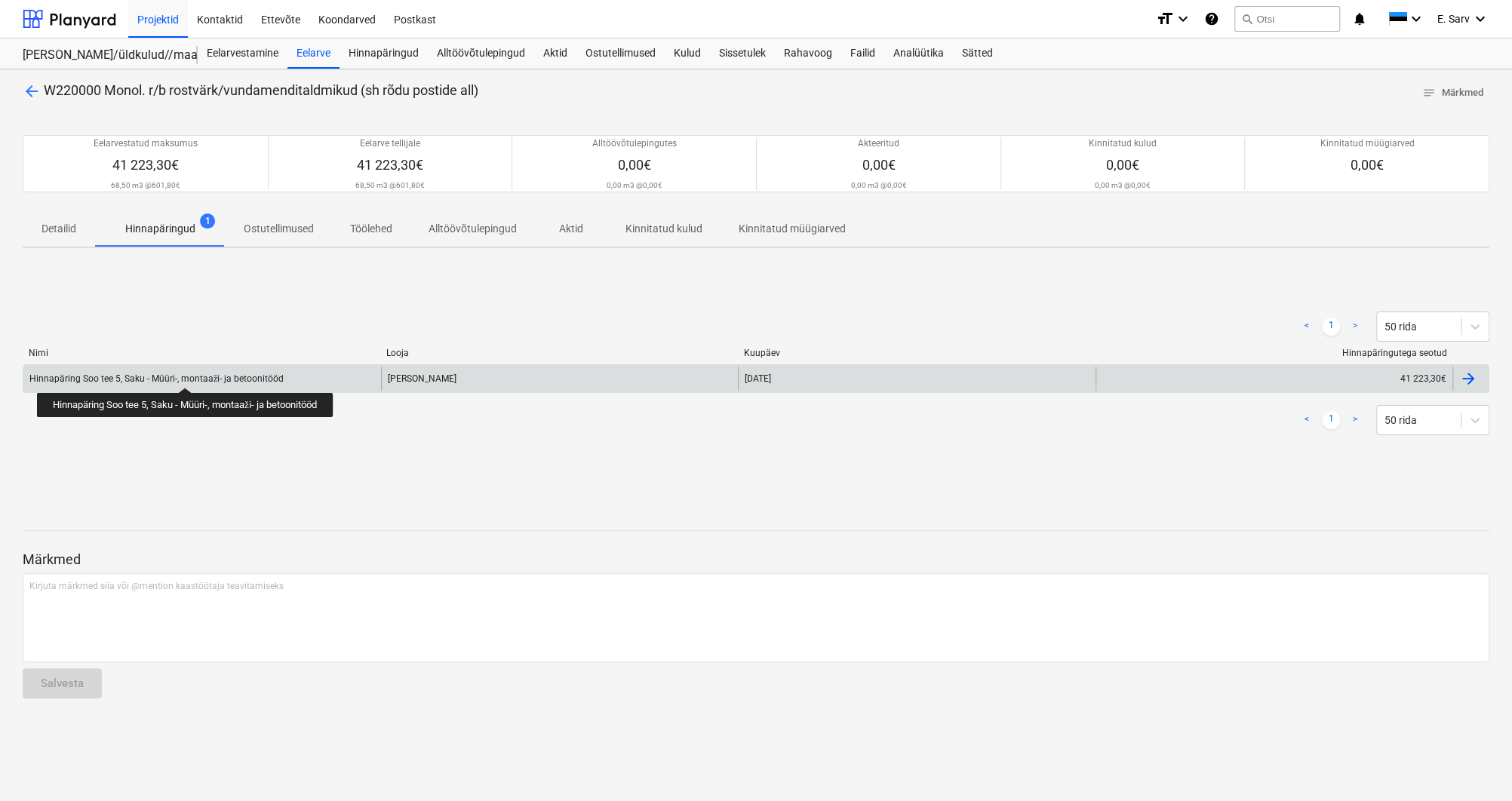
click at [188, 374] on div "Hinnapäring Soo tee 5, Saku - Müüri-, montaaži- ja betoonitööd" at bounding box center [157, 379] width 254 height 11
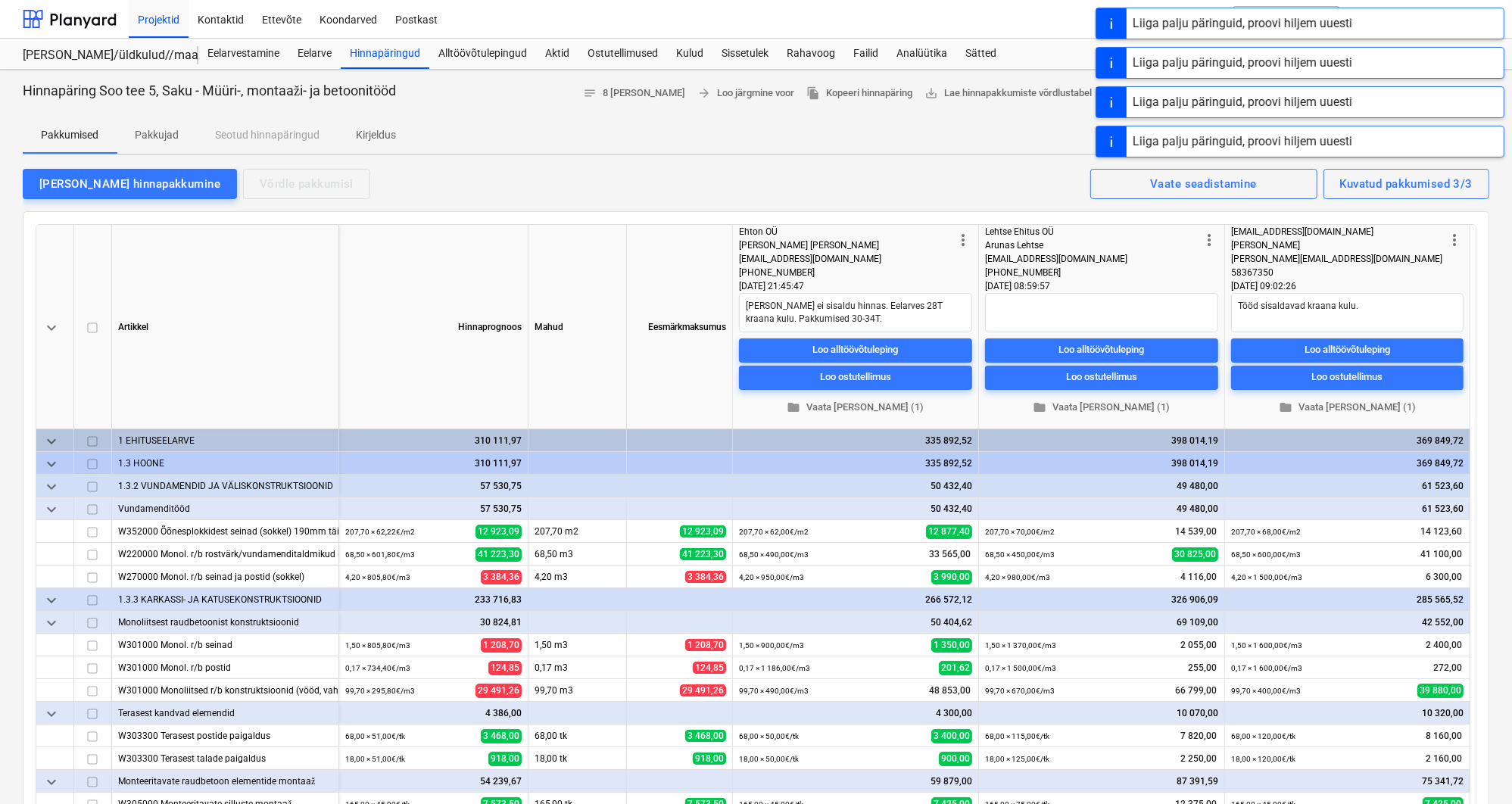
type textarea "x"
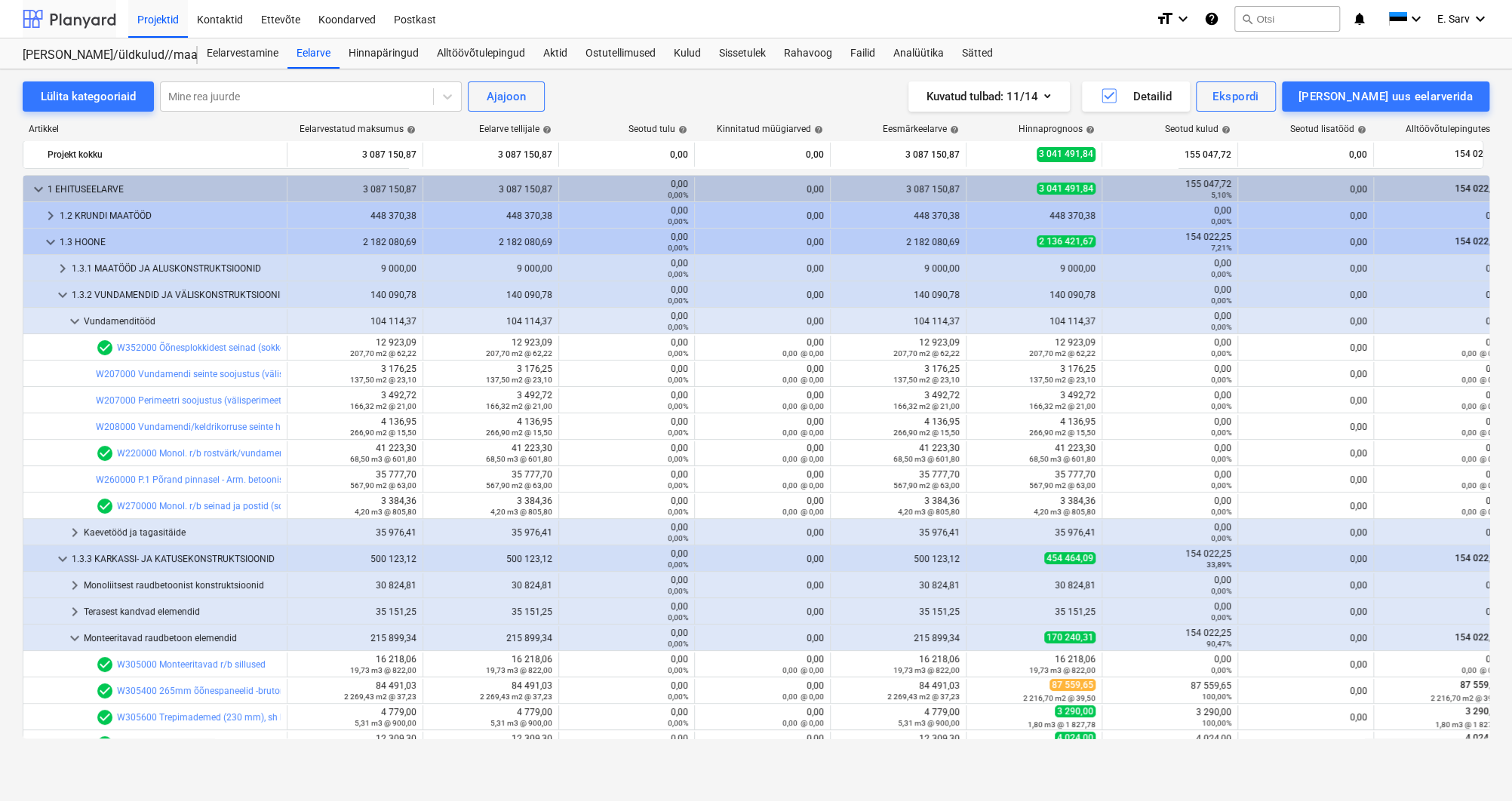
click at [76, 18] on div at bounding box center [69, 19] width 93 height 37
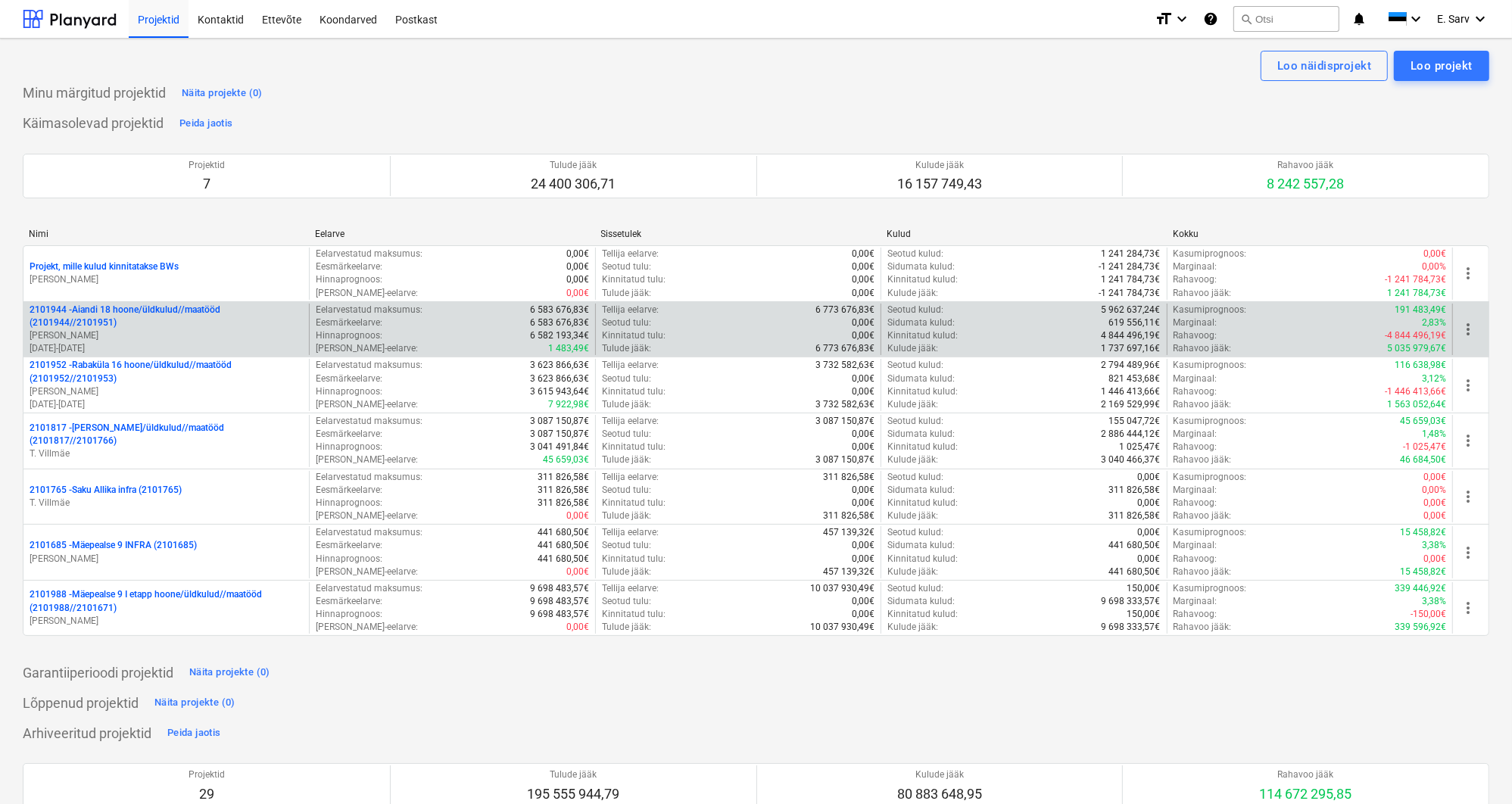
click at [133, 305] on p "2101944 - Aiandi 18 hoone/üldkulud//maatööd (2101944//2101951)" at bounding box center [167, 316] width 274 height 25
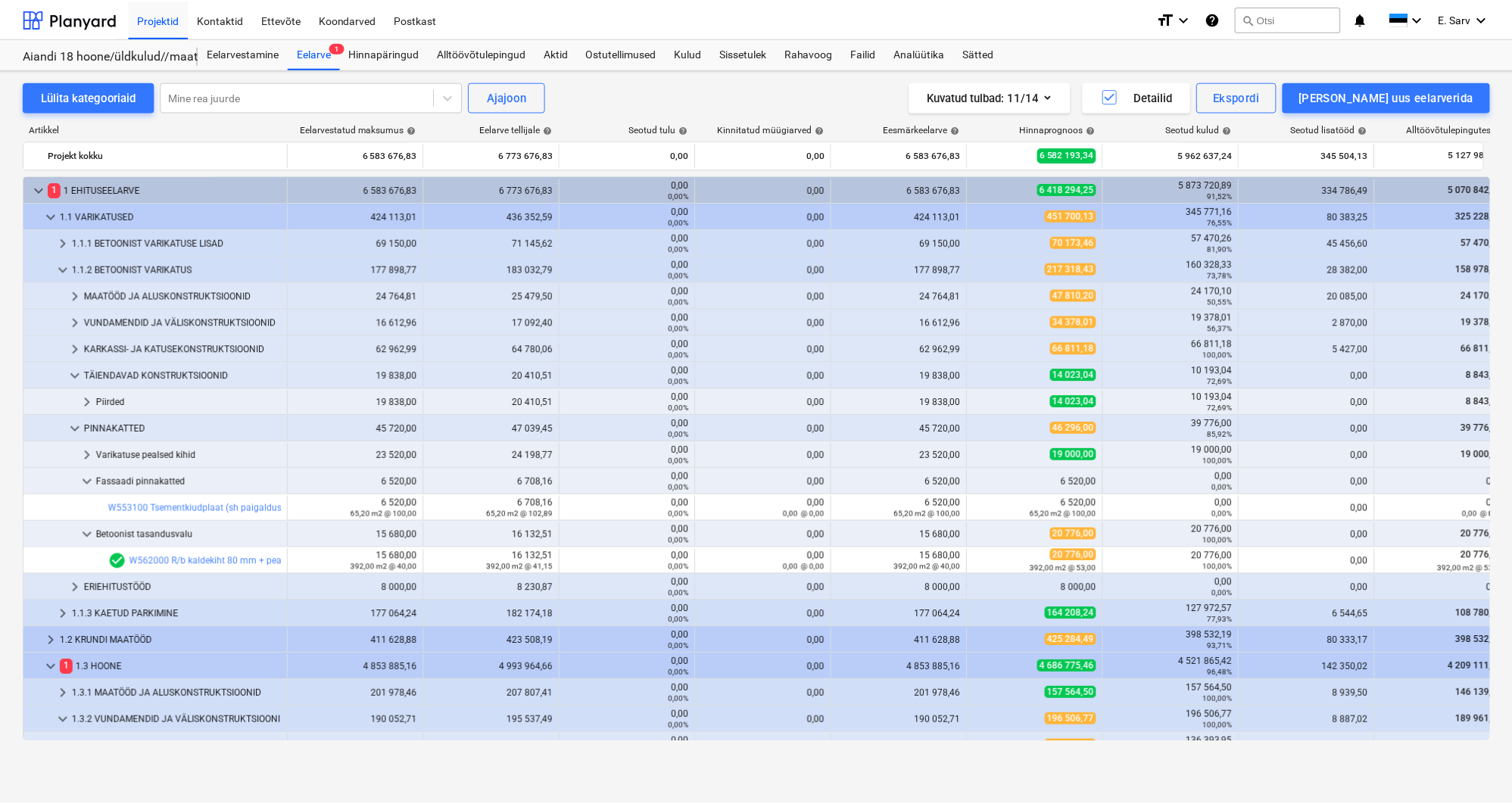
scroll to position [344, 0]
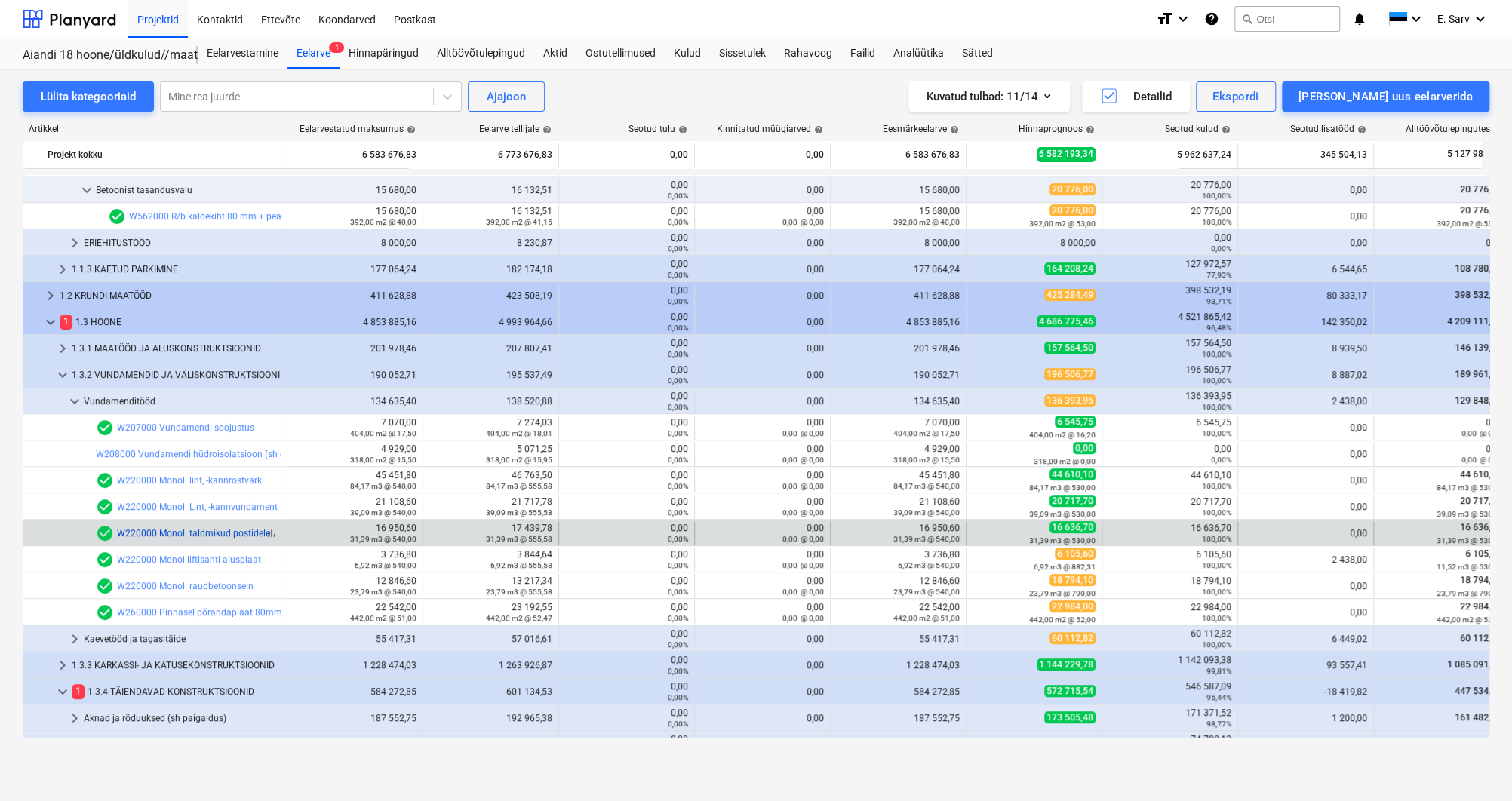
click at [237, 536] on link "W220000 Monol. taldmikud postidele" at bounding box center [193, 532] width 153 height 10
